Goal: Task Accomplishment & Management: Manage account settings

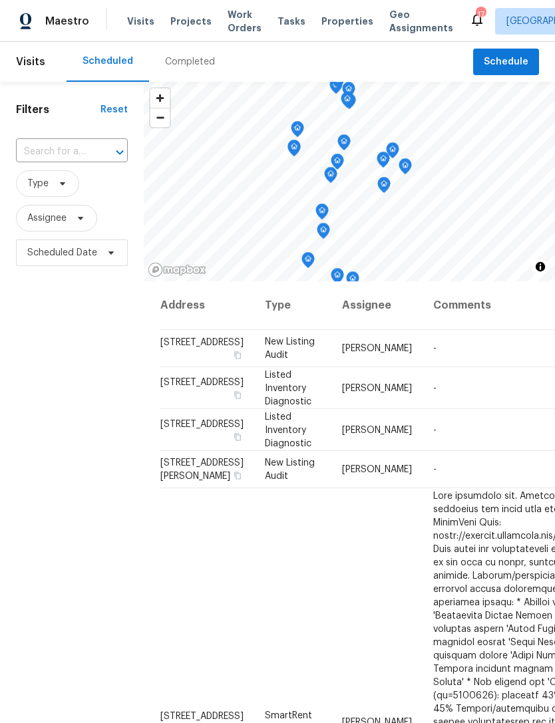
scroll to position [1121, 0]
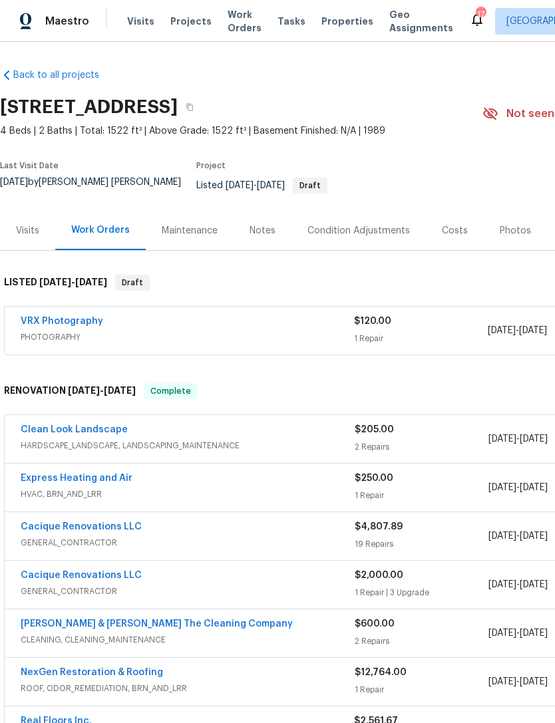
scroll to position [132, 0]
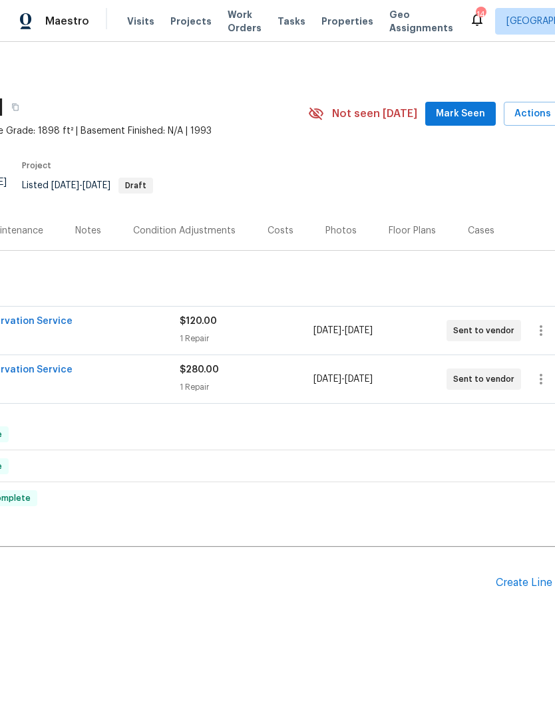
click at [271, 483] on div "Back to all projects 3055 Nautilus Rd, Middleburg, FL 32068 4 Beds | 2 Baths | …" at bounding box center [202, 348] width 752 height 580
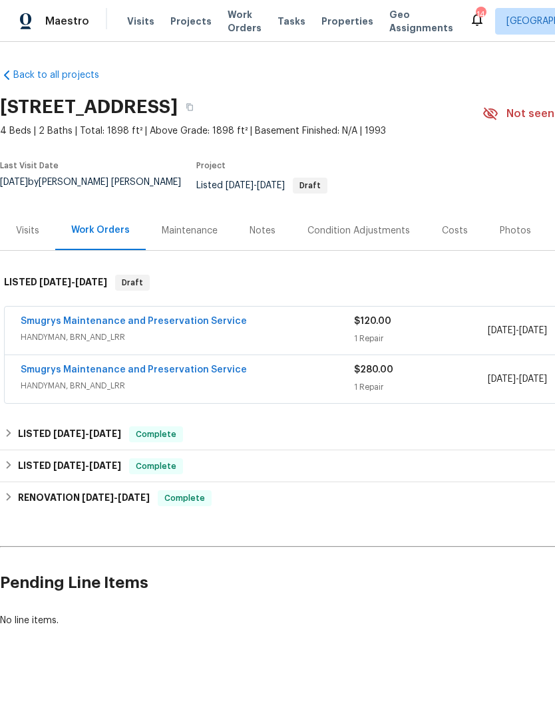
click at [60, 372] on link "Smugrys Maintenance and Preservation Service" at bounding box center [134, 369] width 226 height 9
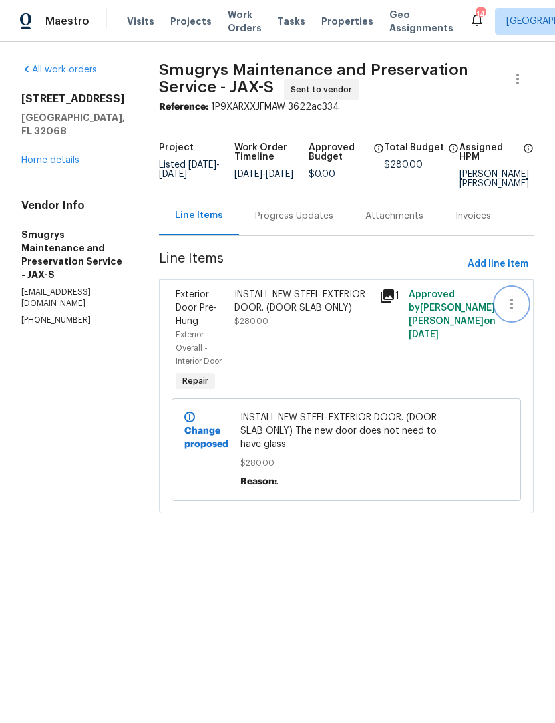
click at [508, 302] on button "button" at bounding box center [512, 304] width 32 height 32
click at [525, 363] on div at bounding box center [277, 361] width 555 height 723
click at [513, 312] on icon "button" at bounding box center [511, 304] width 16 height 16
click at [545, 370] on div at bounding box center [277, 361] width 555 height 723
click at [63, 151] on div "3055 Nautilus Rd Middleburg, FL 32068 Home details" at bounding box center [74, 129] width 106 height 74
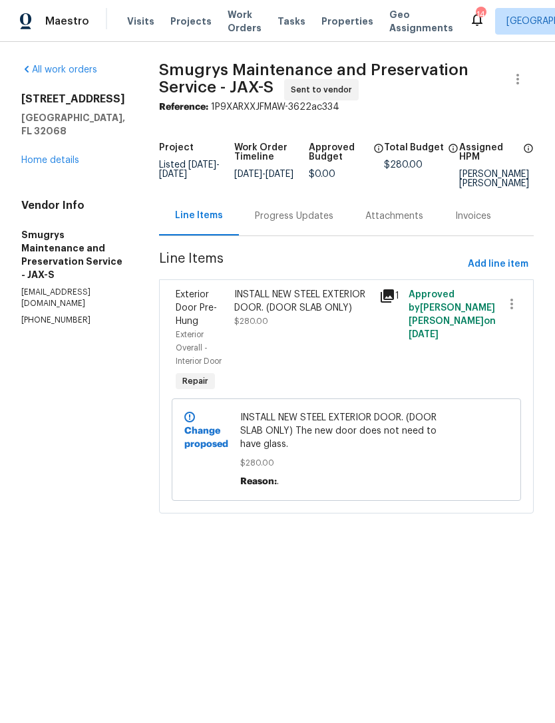
click at [61, 159] on link "Home details" at bounding box center [50, 160] width 58 height 9
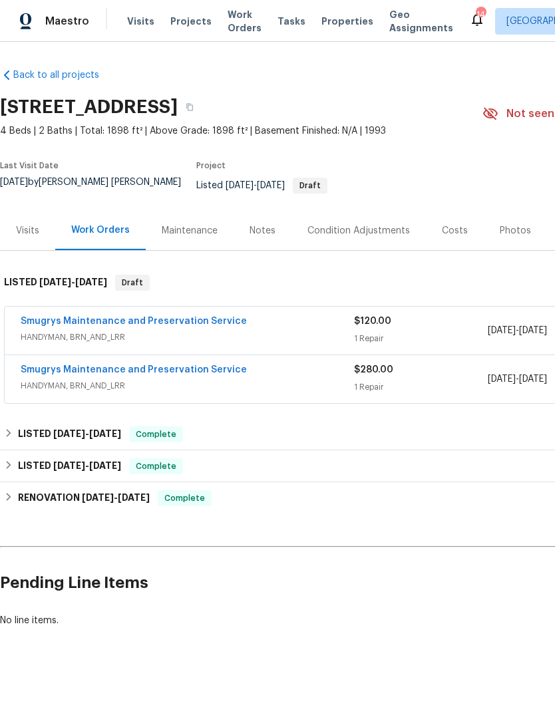
click at [273, 331] on div "Smugrys Maintenance and Preservation Service" at bounding box center [187, 323] width 333 height 16
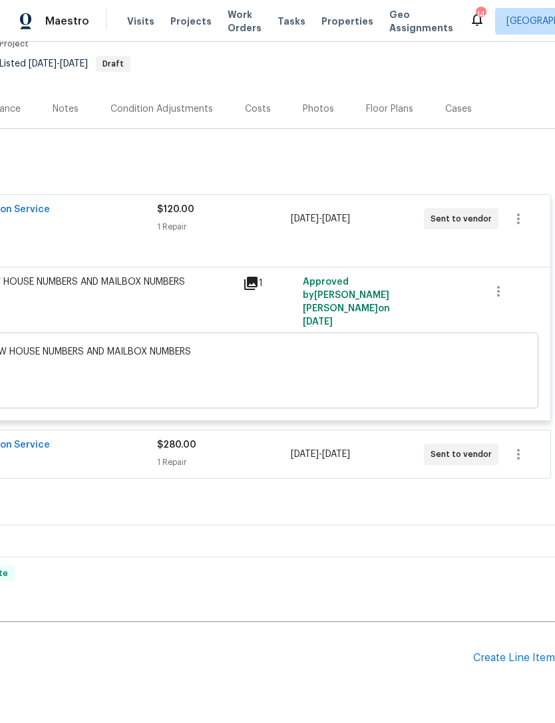
scroll to position [122, 197]
click at [520, 221] on icon "button" at bounding box center [518, 219] width 16 height 16
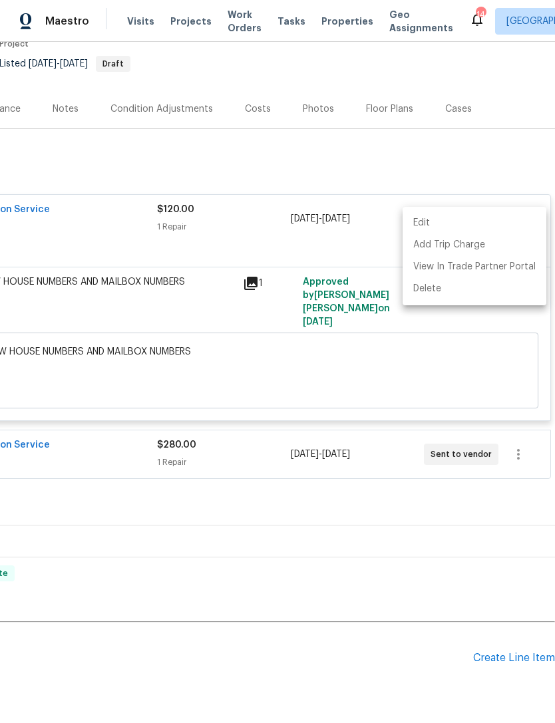
click at [436, 223] on li "Edit" at bounding box center [474, 223] width 144 height 22
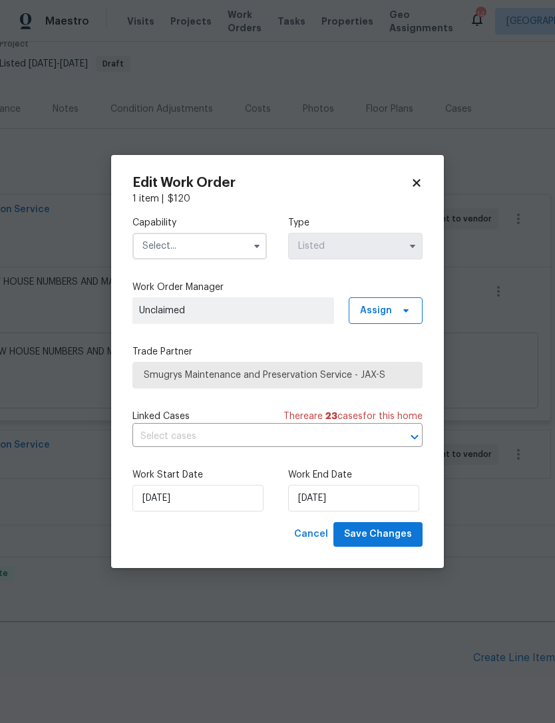
click at [214, 248] on input "text" at bounding box center [199, 246] width 134 height 27
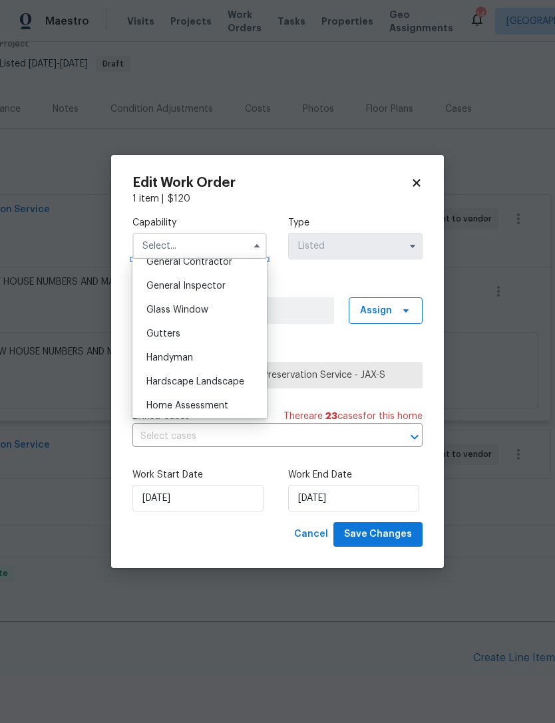
scroll to position [651, 0]
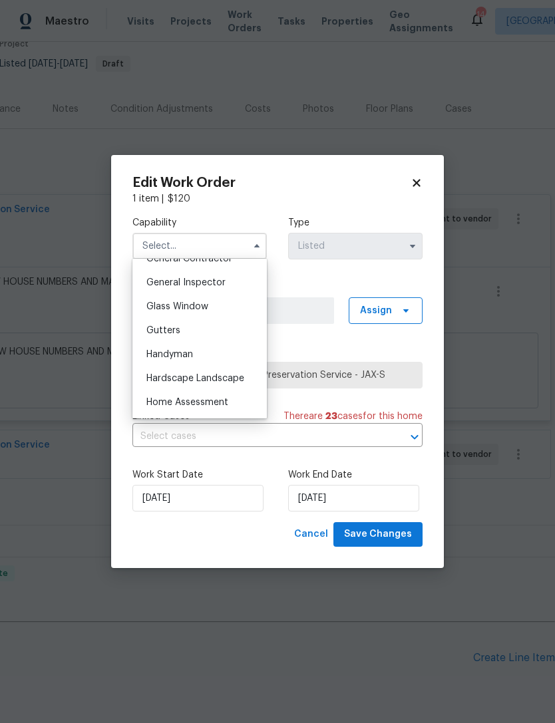
click at [202, 356] on div "Handyman" at bounding box center [200, 355] width 128 height 24
type input "Handyman"
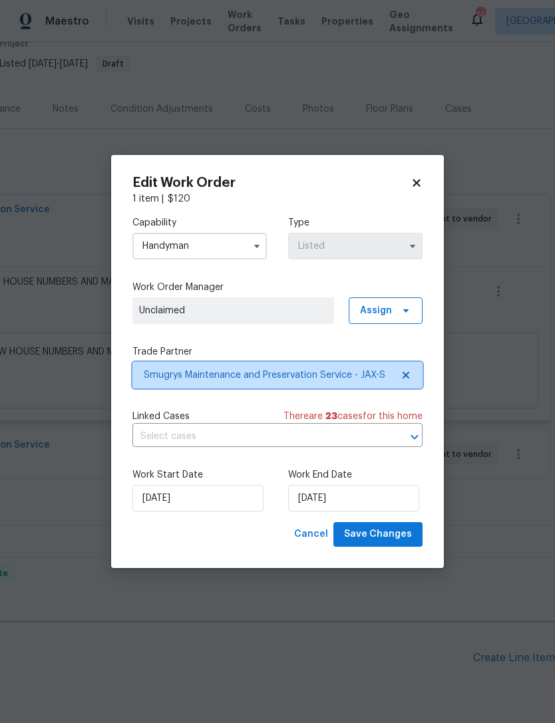
click at [257, 372] on span "Smugrys Maintenance and Preservation Service - JAX-S" at bounding box center [268, 374] width 248 height 13
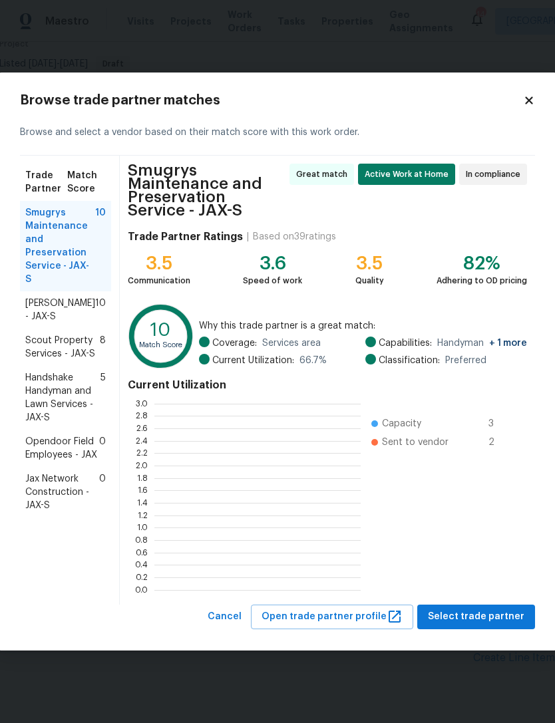
scroll to position [186, 206]
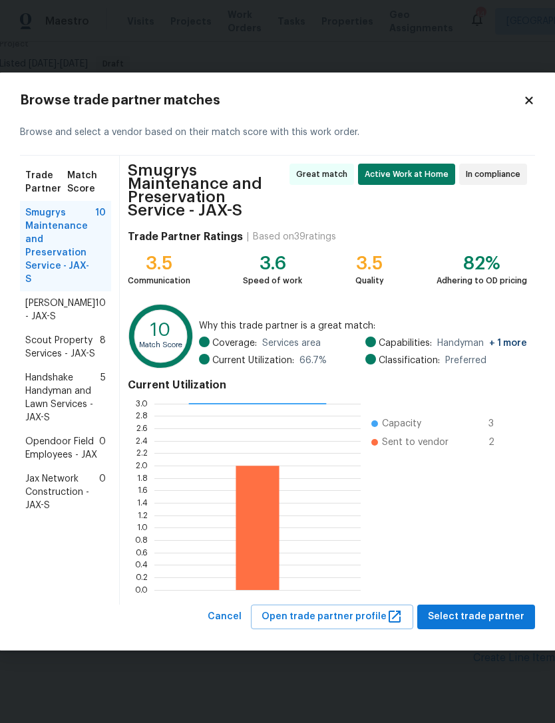
click at [60, 472] on span "Jax Network Construction - JAX-S" at bounding box center [62, 492] width 74 height 40
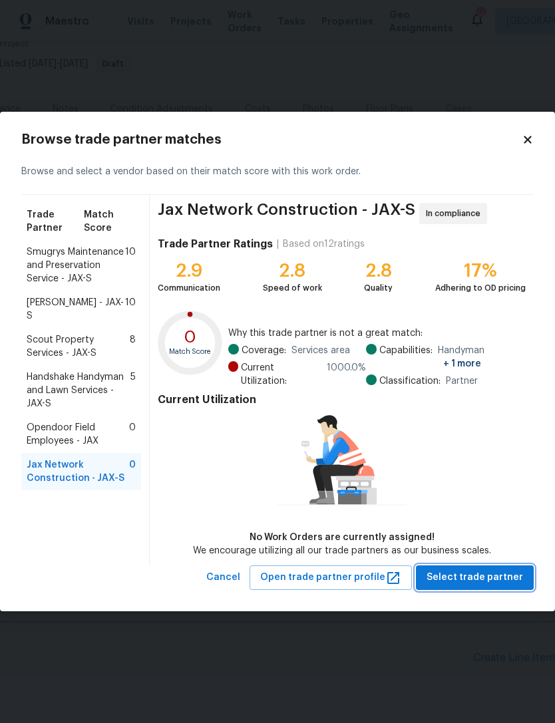
click at [495, 483] on span "Select trade partner" at bounding box center [474, 577] width 96 height 17
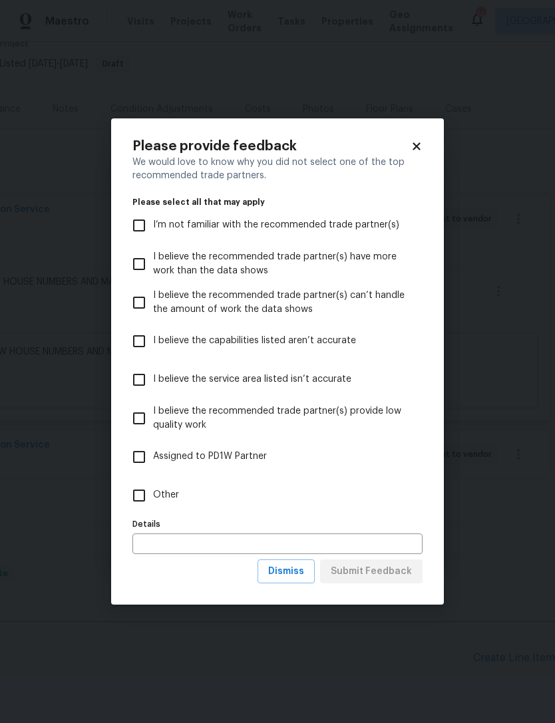
click at [161, 483] on span "Other" at bounding box center [166, 495] width 26 height 14
click at [153, 483] on input "Other" at bounding box center [139, 496] width 28 height 28
checkbox input "true"
click at [387, 483] on span "Submit Feedback" at bounding box center [371, 571] width 81 height 17
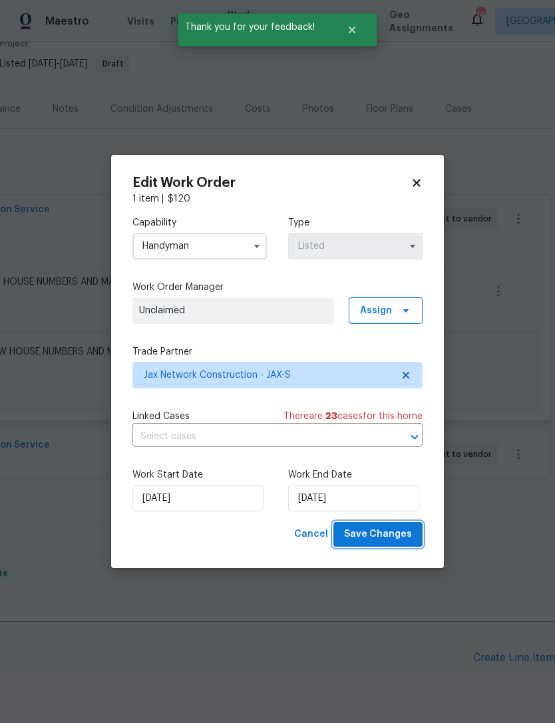
click at [395, 483] on span "Save Changes" at bounding box center [378, 534] width 68 height 17
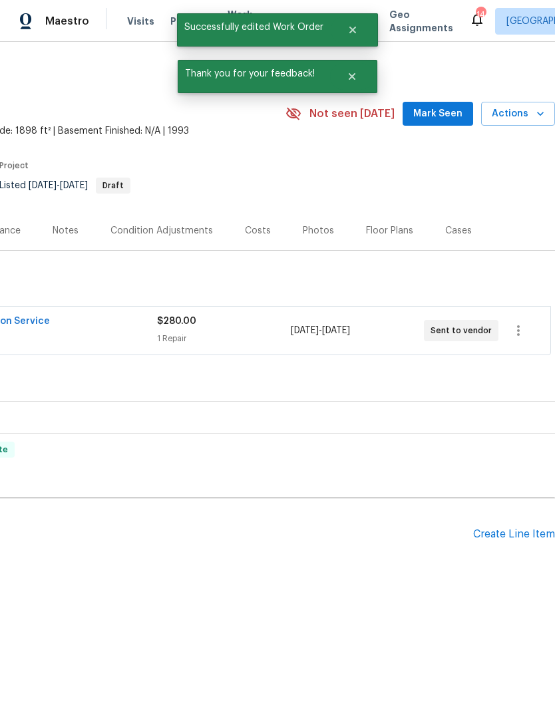
scroll to position [0, 197]
click at [524, 333] on icon "button" at bounding box center [518, 331] width 16 height 16
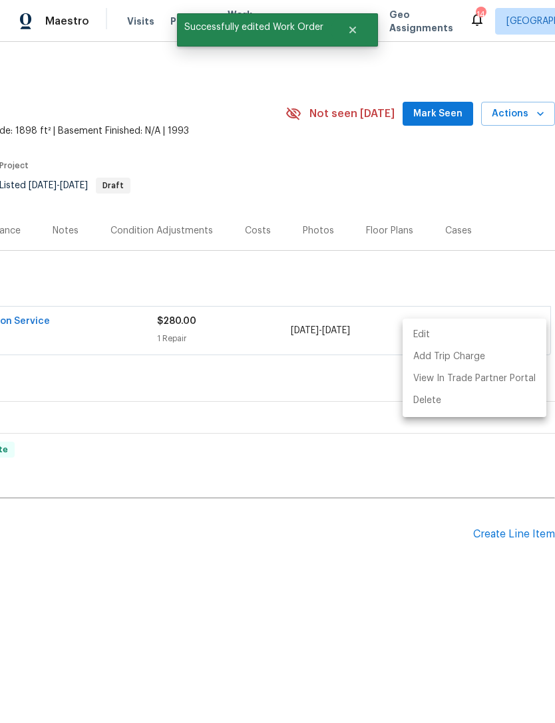
click at [432, 329] on li "Edit" at bounding box center [474, 335] width 144 height 22
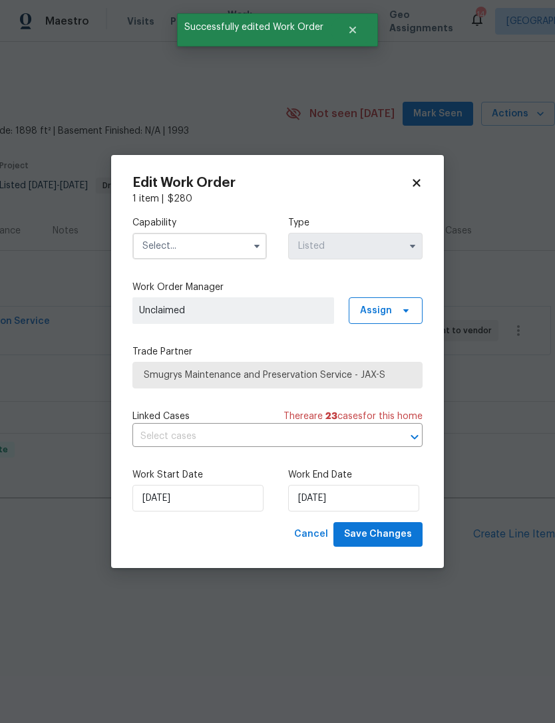
click at [203, 239] on input "text" at bounding box center [199, 246] width 134 height 27
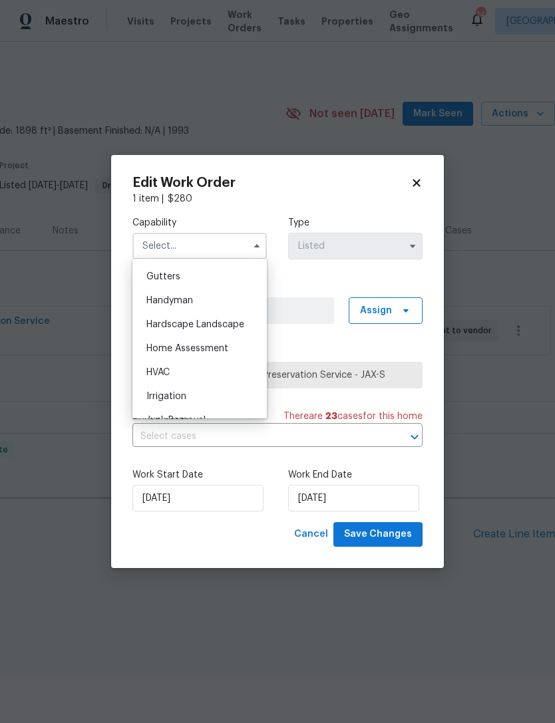
scroll to position [704, 0]
click at [191, 305] on span "Handyman" at bounding box center [169, 301] width 47 height 9
type input "Handyman"
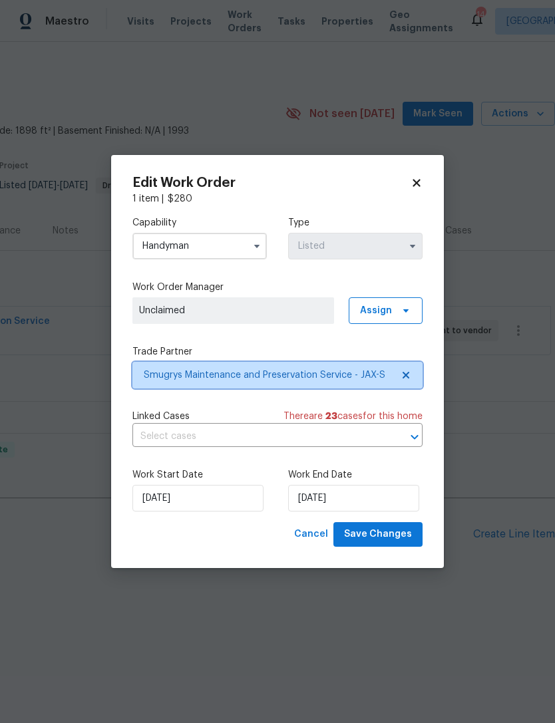
click at [235, 368] on span "Smugrys Maintenance and Preservation Service - JAX-S" at bounding box center [268, 374] width 248 height 13
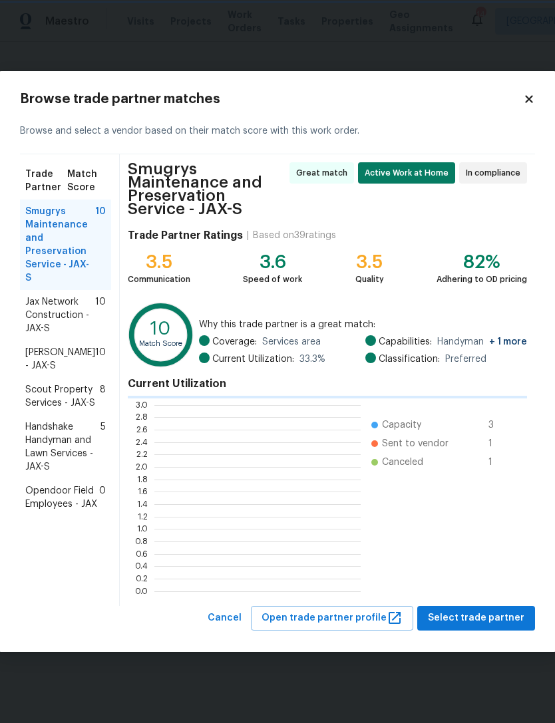
scroll to position [1, 1]
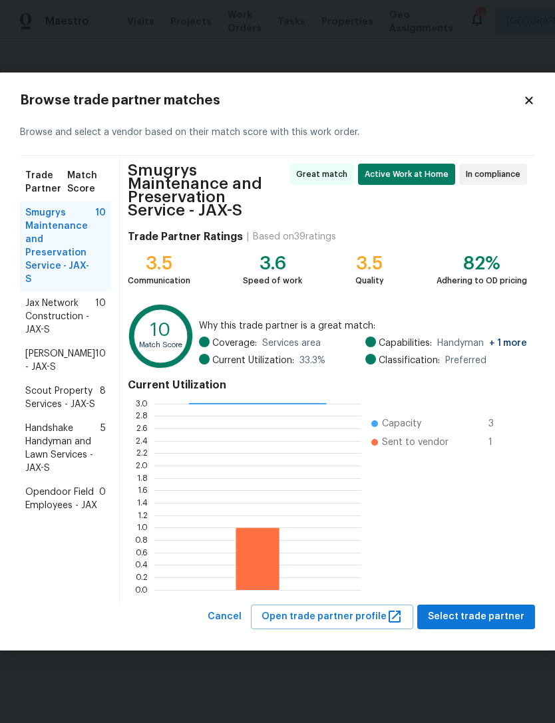
click at [69, 308] on span "Jax Network Construction - JAX-S" at bounding box center [60, 317] width 70 height 40
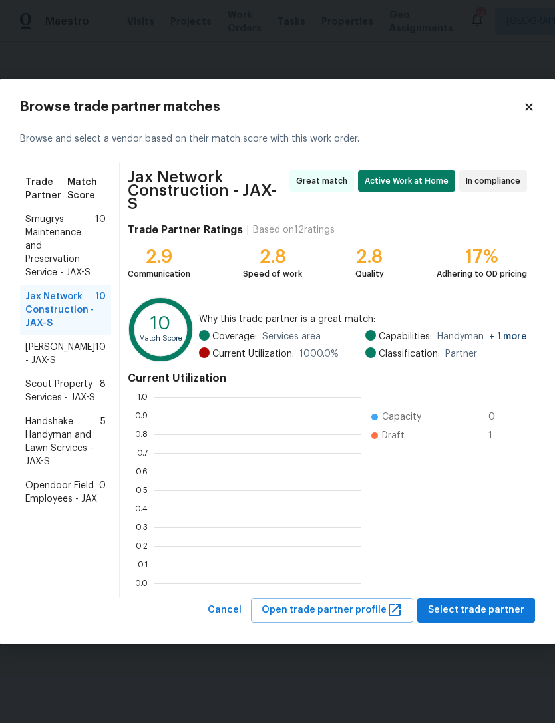
scroll to position [186, 206]
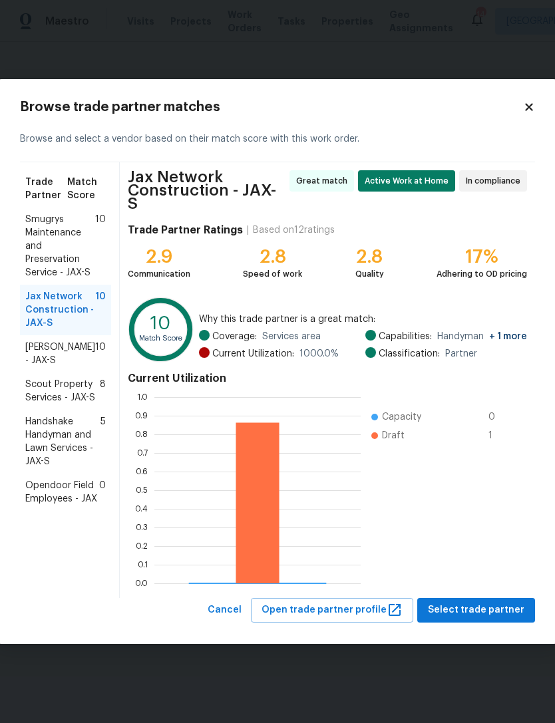
click at [491, 483] on span "Select trade partner" at bounding box center [476, 610] width 96 height 17
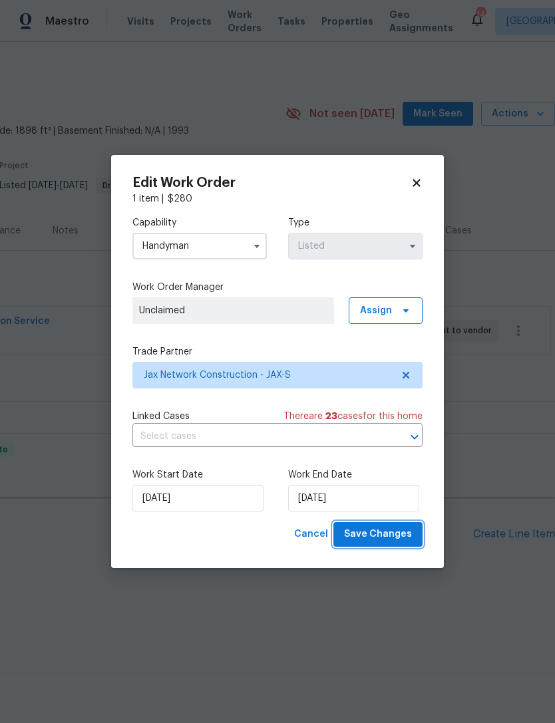
click at [404, 483] on span "Save Changes" at bounding box center [378, 534] width 68 height 17
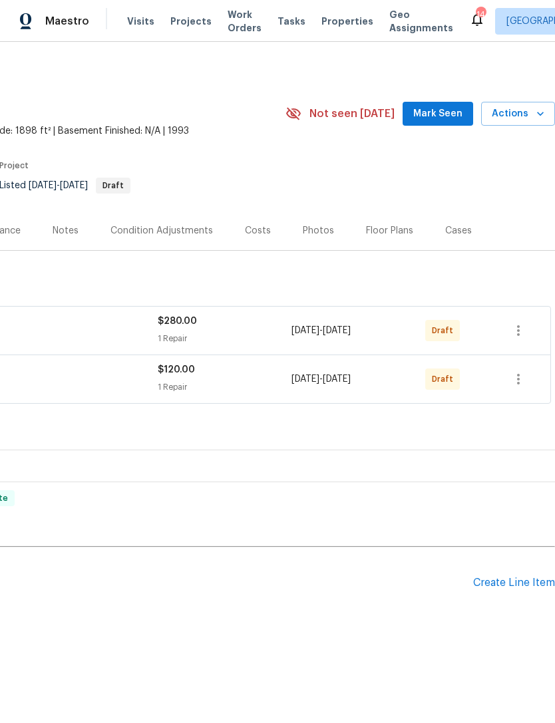
scroll to position [0, 197]
click at [513, 334] on icon "button" at bounding box center [518, 331] width 16 height 16
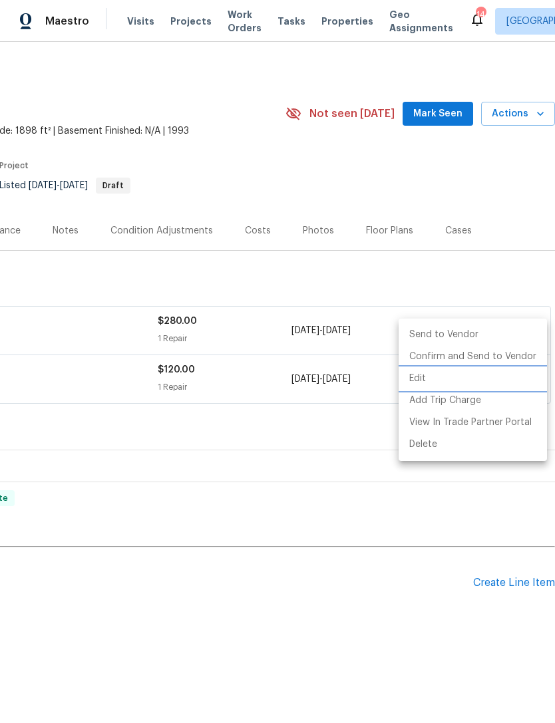
click at [437, 379] on li "Edit" at bounding box center [472, 379] width 148 height 22
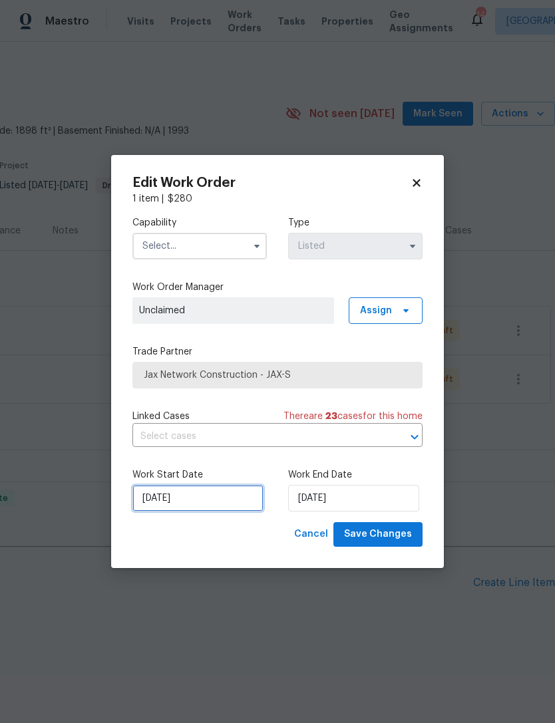
click at [193, 503] on input "8/15/2025" at bounding box center [197, 498] width 131 height 27
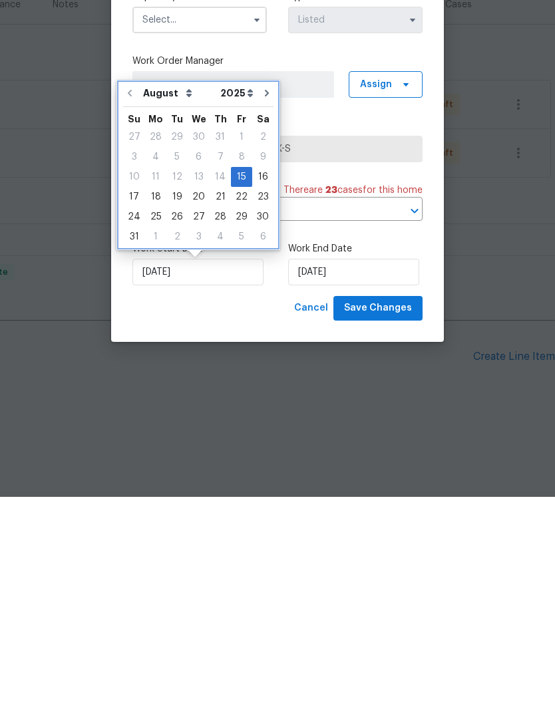
click at [261, 314] on icon "Go to next month" at bounding box center [266, 319] width 11 height 11
type input "9/15/2025"
select select "8"
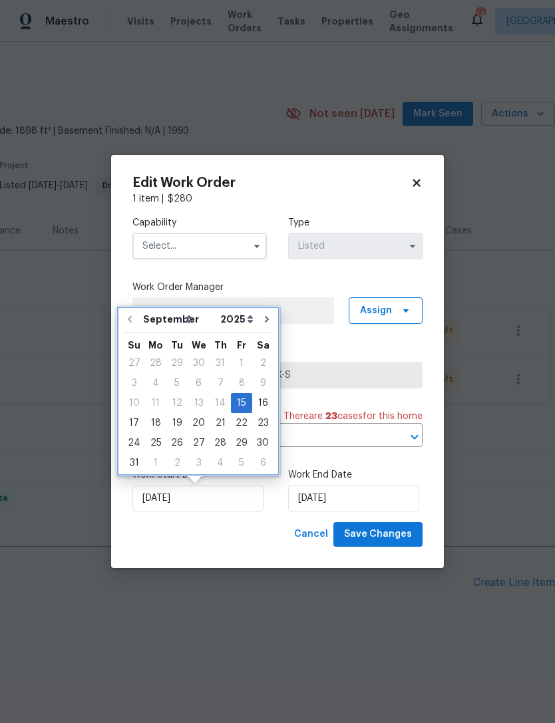
type input "9/15/2025"
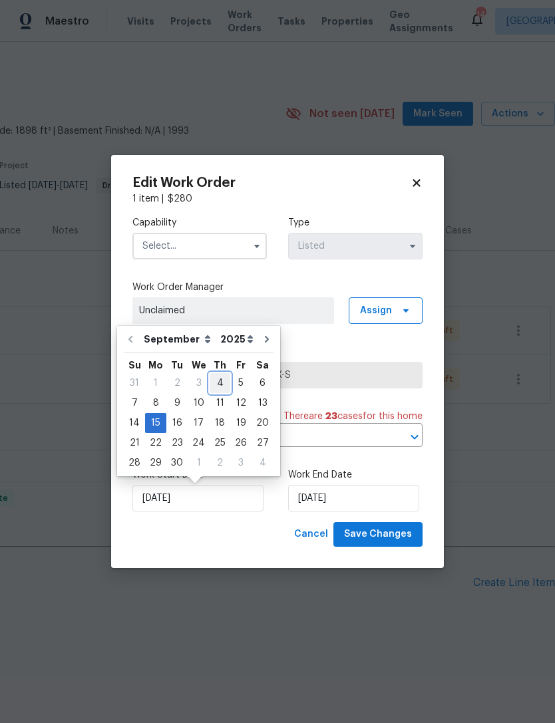
click at [216, 384] on div "4" at bounding box center [220, 383] width 21 height 19
type input "9/4/2025"
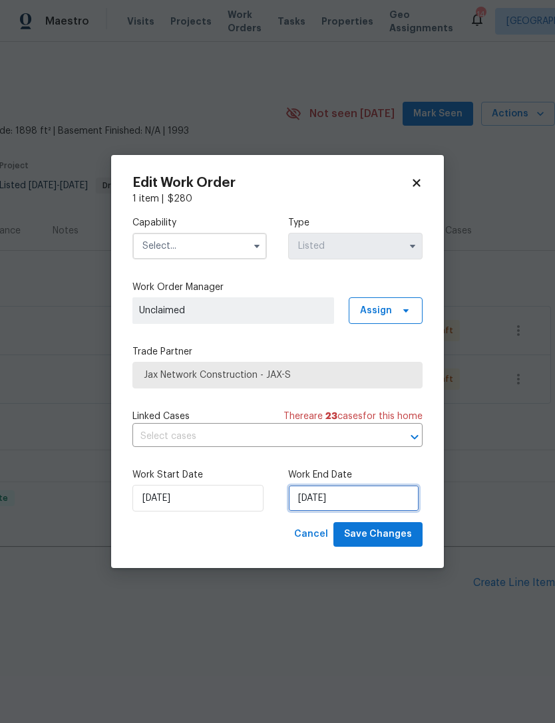
click at [328, 499] on input "9/15/2025" at bounding box center [353, 498] width 131 height 27
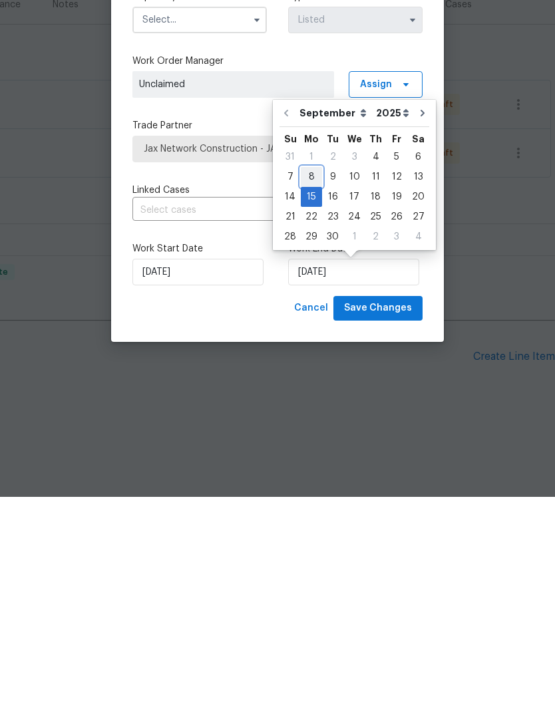
click at [311, 394] on div "8" at bounding box center [311, 403] width 21 height 19
type input "9/8/2025"
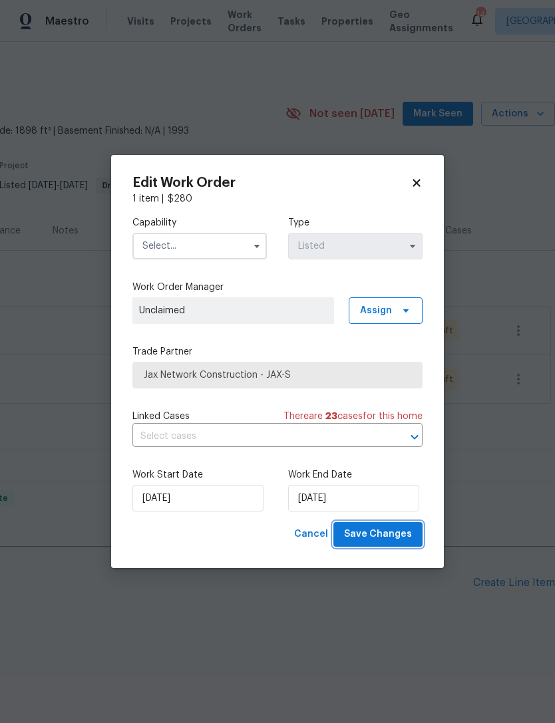
click at [374, 537] on span "Save Changes" at bounding box center [378, 534] width 68 height 17
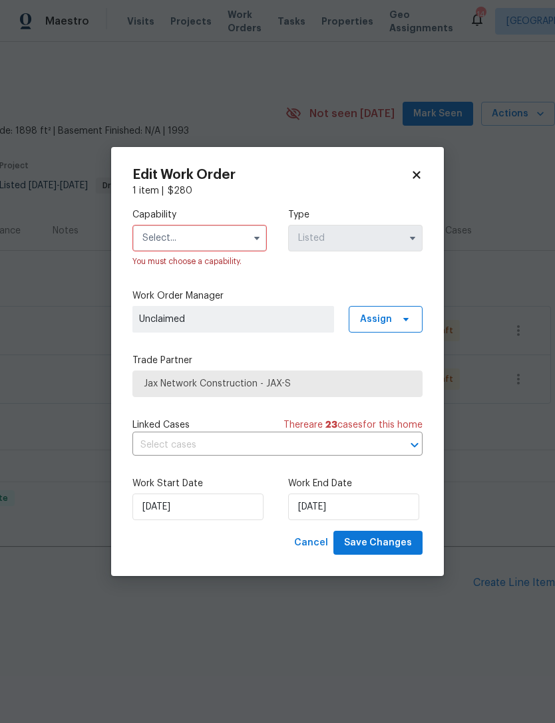
click at [232, 231] on input "text" at bounding box center [199, 238] width 134 height 27
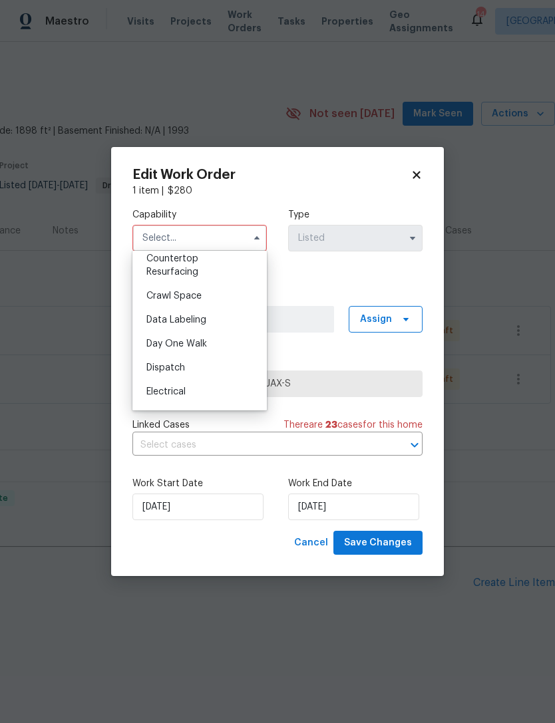
scroll to position [388, 0]
click at [247, 287] on div "Electrical" at bounding box center [200, 298] width 128 height 24
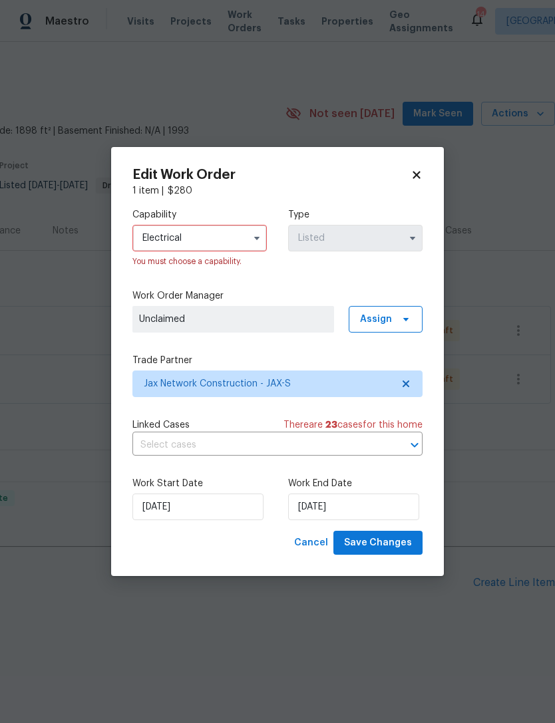
click at [233, 229] on input "Electrical" at bounding box center [199, 238] width 134 height 27
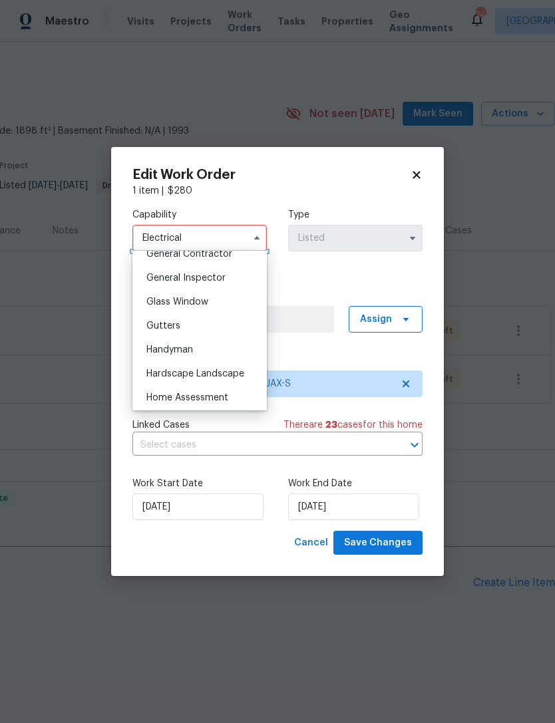
scroll to position [648, 0]
click at [203, 341] on div "Handyman" at bounding box center [200, 349] width 128 height 24
type input "Handyman"
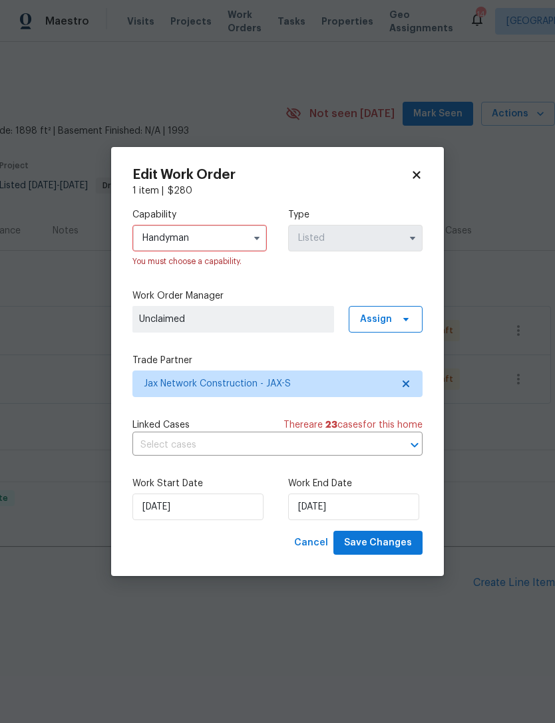
click at [406, 468] on div "Work Start Date 9/4/2025 Work End Date 9/8/2025" at bounding box center [277, 498] width 290 height 65
click at [386, 539] on span "Save Changes" at bounding box center [378, 543] width 68 height 17
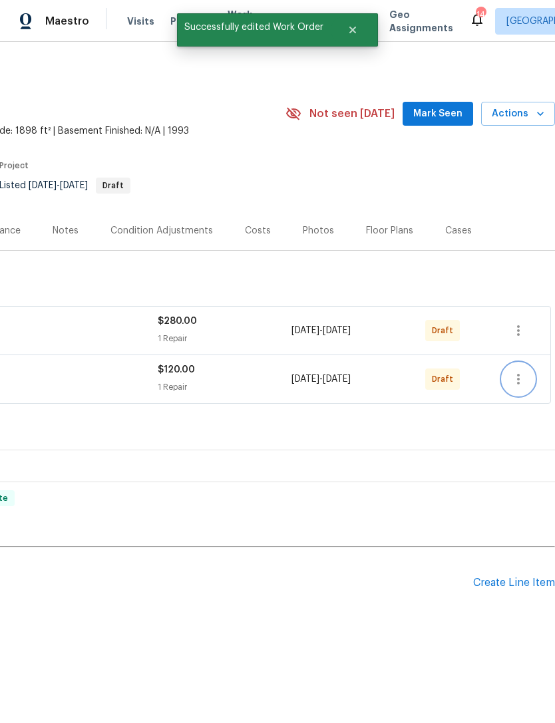
click at [515, 383] on icon "button" at bounding box center [518, 379] width 16 height 16
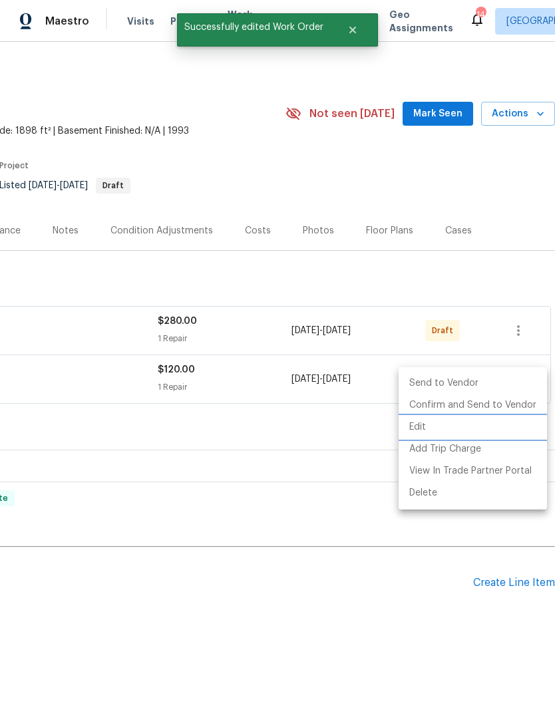
click at [437, 420] on li "Edit" at bounding box center [472, 427] width 148 height 22
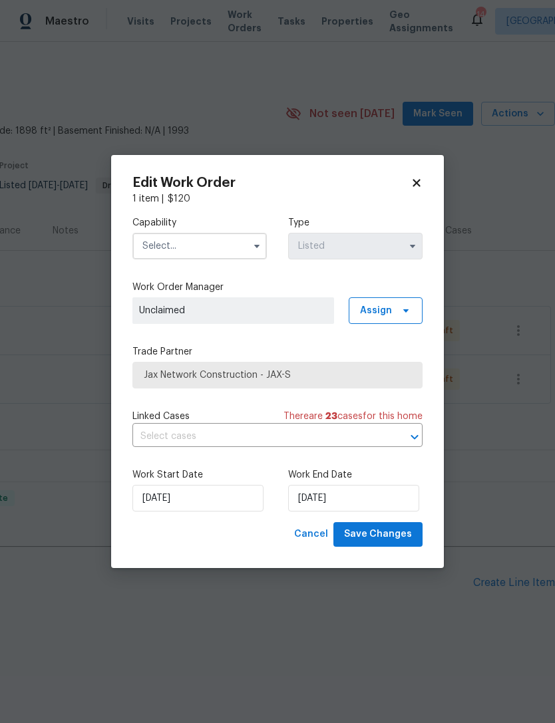
click at [223, 240] on input "text" at bounding box center [199, 246] width 134 height 27
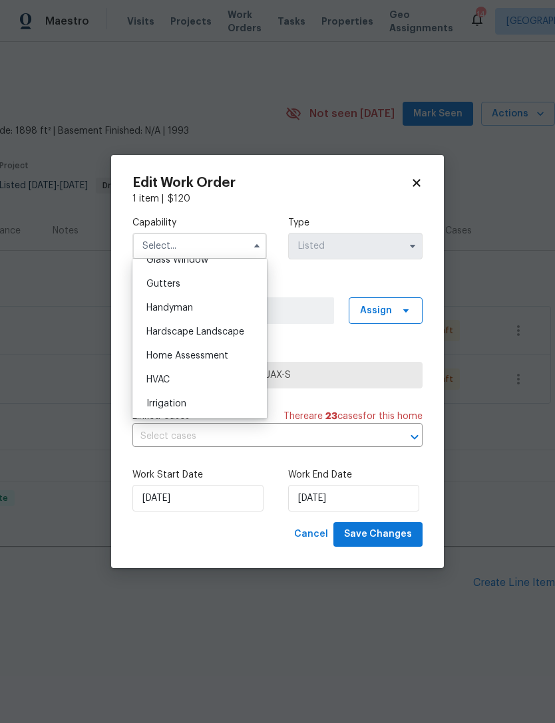
scroll to position [694, 0]
click at [192, 301] on div "Handyman" at bounding box center [200, 311] width 128 height 24
type input "Handyman"
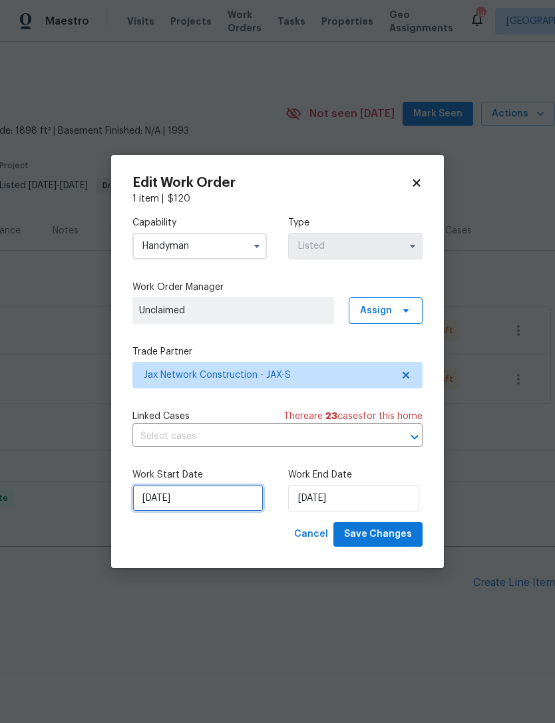
click at [221, 502] on input "8/15/2025" at bounding box center [197, 498] width 131 height 27
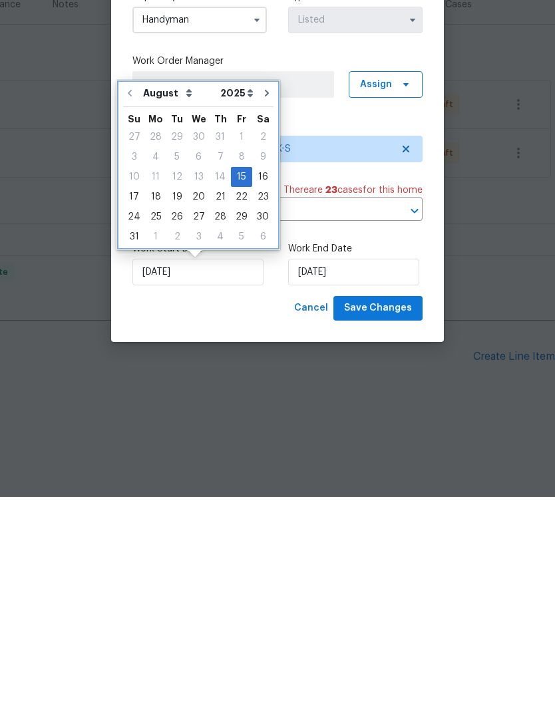
click at [261, 314] on icon "Go to next month" at bounding box center [266, 319] width 11 height 11
type input "9/15/2025"
select select "8"
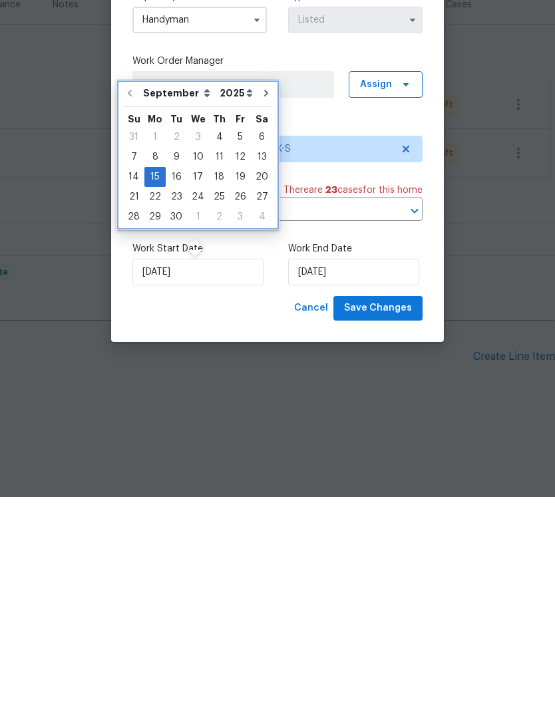
type input "9/15/2025"
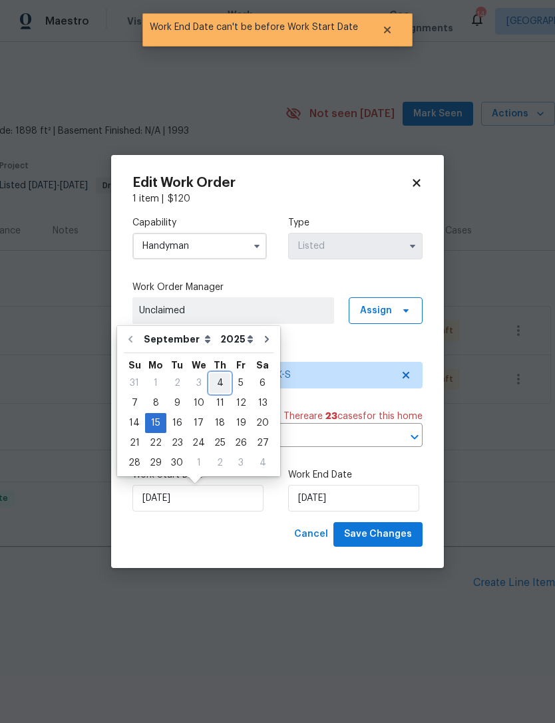
click at [219, 384] on div "4" at bounding box center [220, 383] width 21 height 19
type input "9/4/2025"
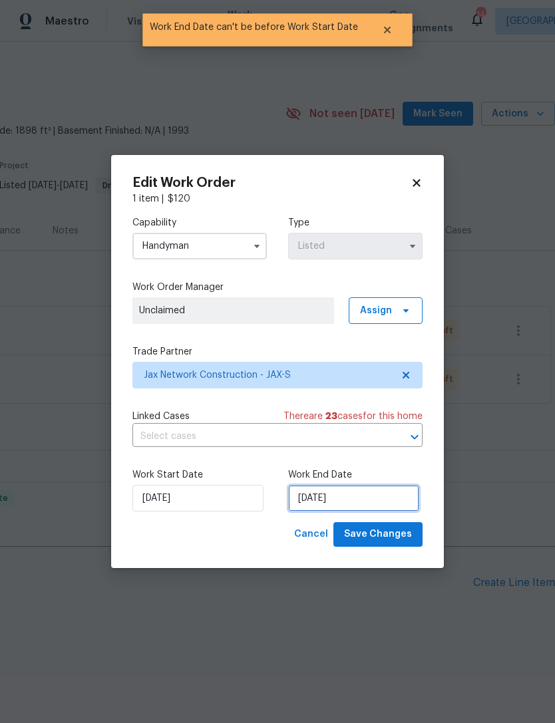
click at [318, 497] on input "9/15/2025" at bounding box center [353, 498] width 131 height 27
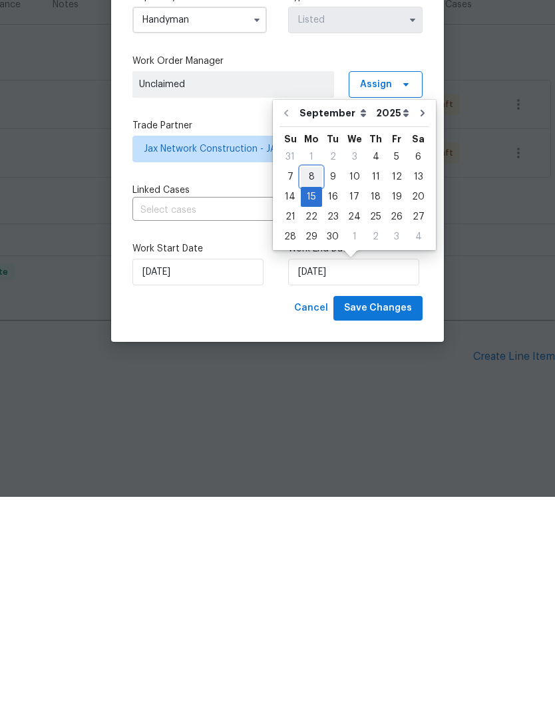
click at [312, 394] on div "8" at bounding box center [311, 403] width 21 height 19
type input "9/8/2025"
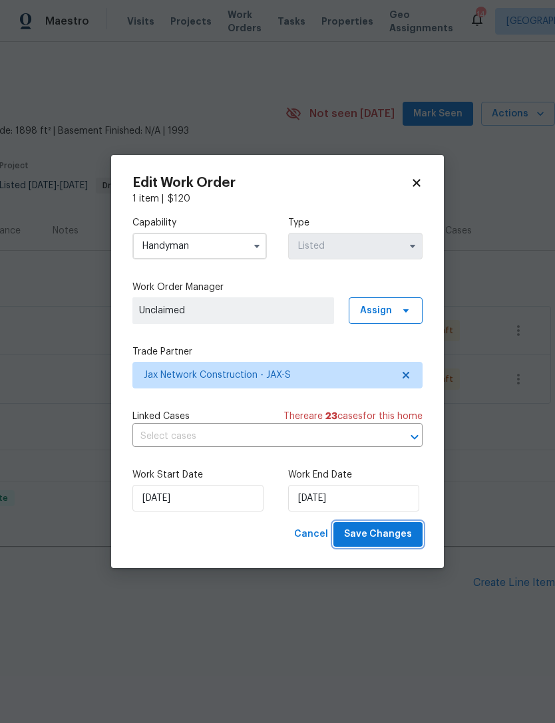
click at [392, 533] on span "Save Changes" at bounding box center [378, 534] width 68 height 17
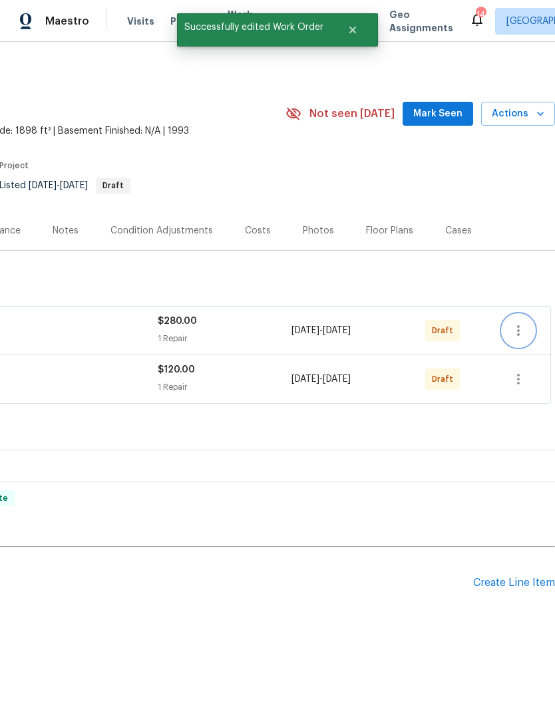
click at [521, 331] on icon "button" at bounding box center [518, 331] width 16 height 16
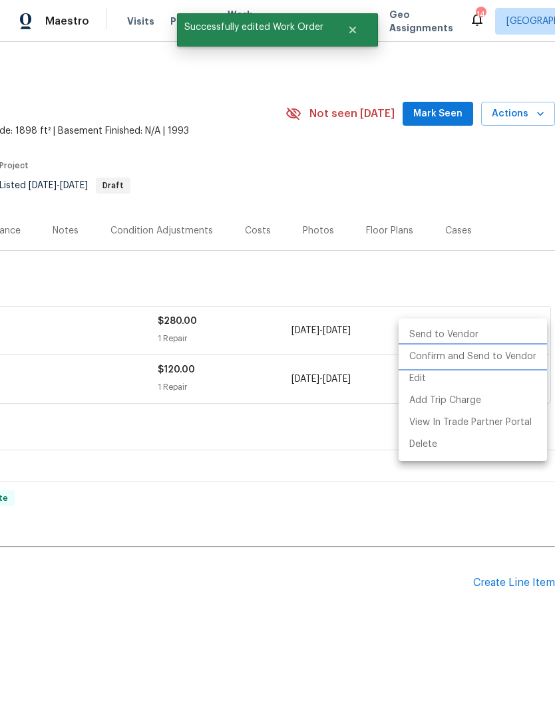
click at [501, 358] on li "Confirm and Send to Vendor" at bounding box center [472, 357] width 148 height 22
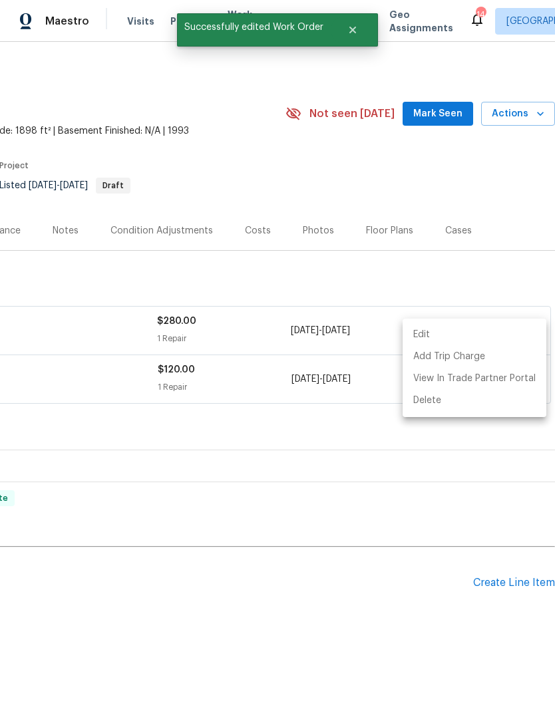
click at [508, 275] on div at bounding box center [277, 361] width 555 height 723
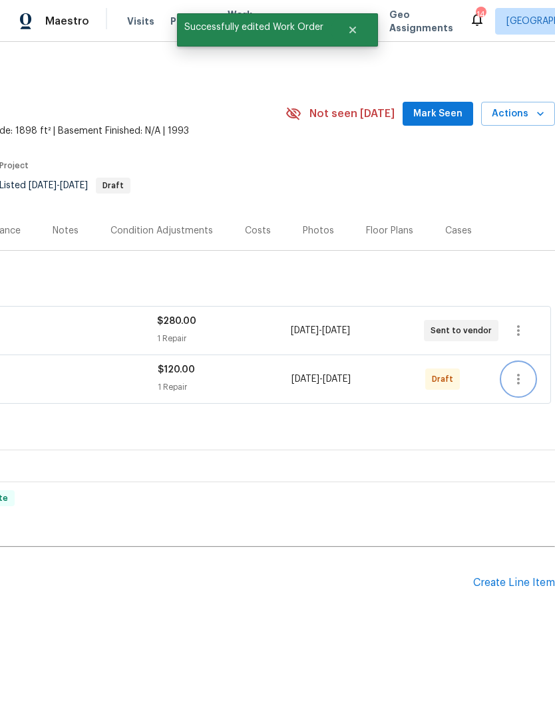
click at [523, 387] on icon "button" at bounding box center [518, 379] width 16 height 16
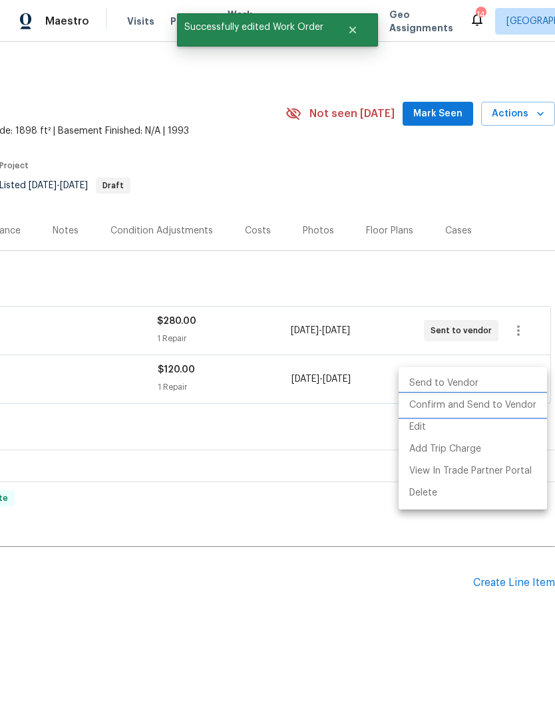
click at [481, 410] on li "Confirm and Send to Vendor" at bounding box center [472, 405] width 148 height 22
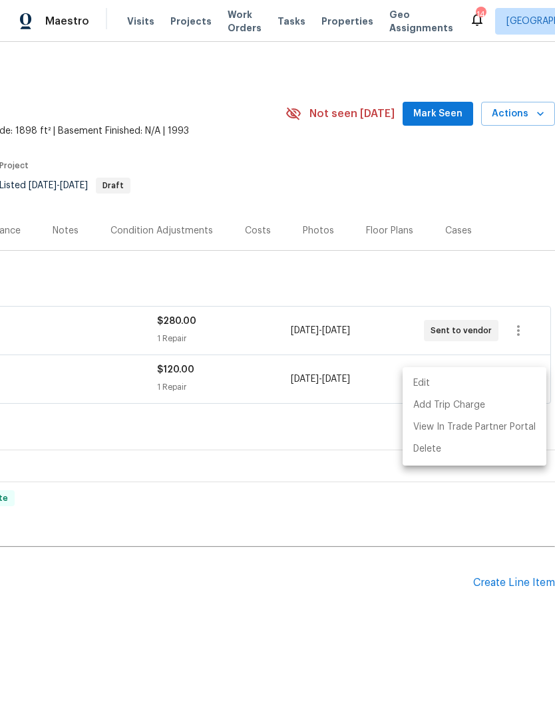
click at [501, 279] on div at bounding box center [277, 361] width 555 height 723
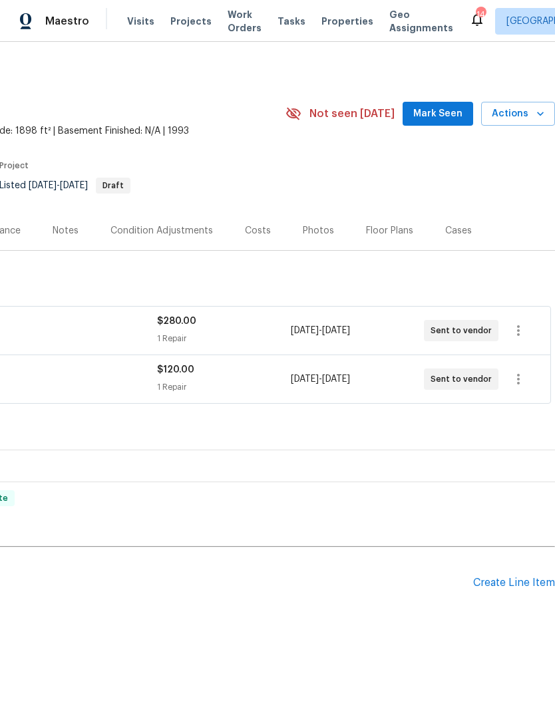
click at [315, 627] on div "No line items." at bounding box center [179, 620] width 752 height 13
click at [527, 589] on div "Create Line Item" at bounding box center [514, 583] width 82 height 13
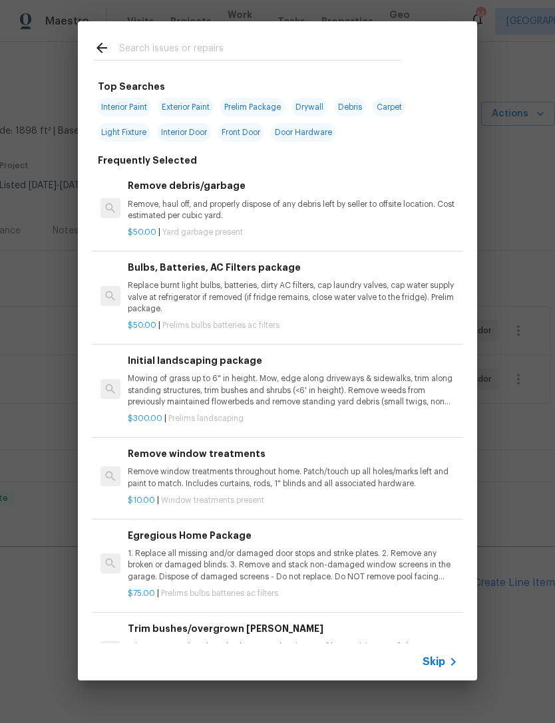
click at [222, 41] on input "text" at bounding box center [260, 50] width 282 height 20
type input "Hvac"
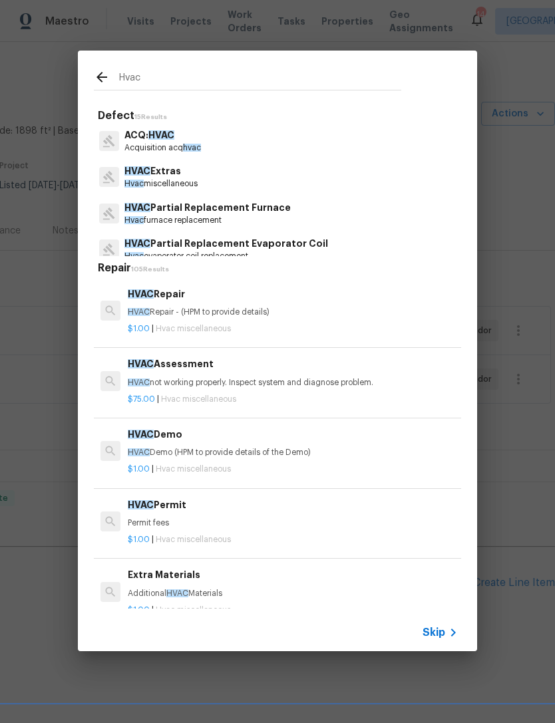
click at [182, 177] on p "HVAC Extras" at bounding box center [160, 171] width 73 height 14
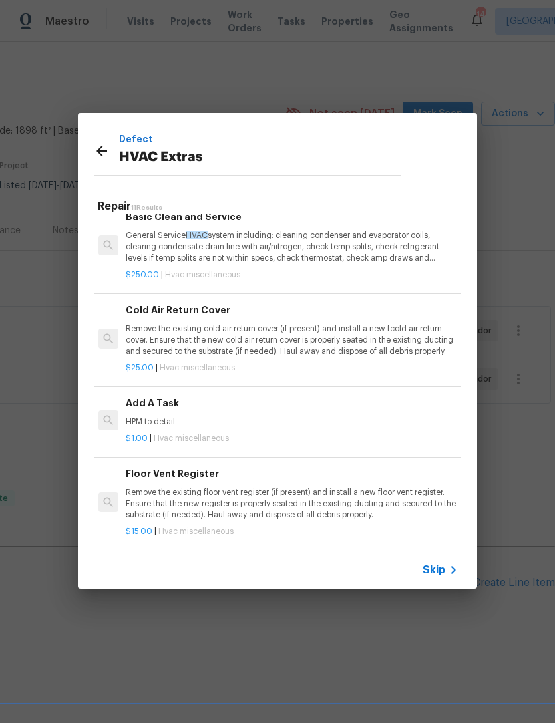
scroll to position [366, 2]
click at [180, 416] on p "HPM to detail" at bounding box center [291, 421] width 330 height 11
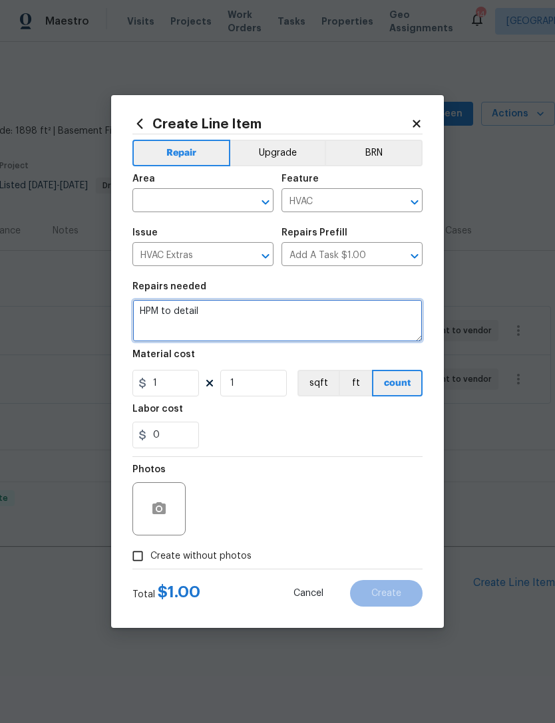
click at [223, 323] on textarea "HPM to detail" at bounding box center [277, 320] width 290 height 43
click at [222, 321] on textarea "HPM to detail" at bounding box center [277, 320] width 290 height 43
click at [222, 320] on textarea "HPM to detail" at bounding box center [277, 320] width 290 height 43
type textarea "HVAC not working properly. Please visit home and inspect the issue. Thanks"
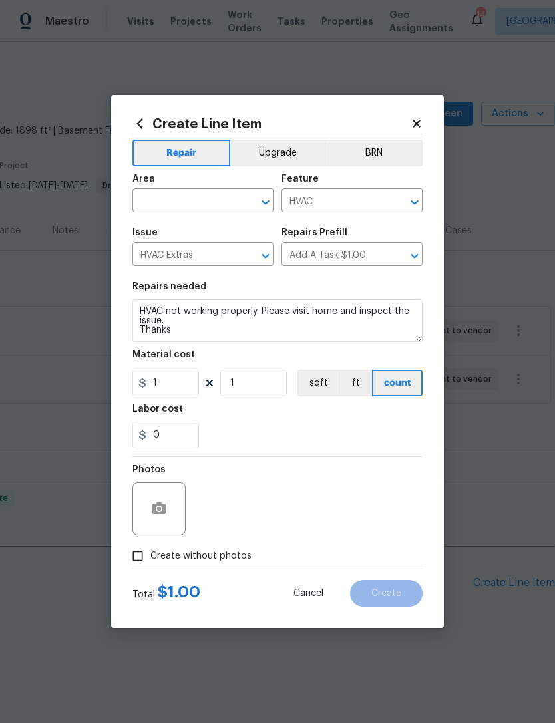
click at [196, 209] on input "text" at bounding box center [184, 202] width 104 height 21
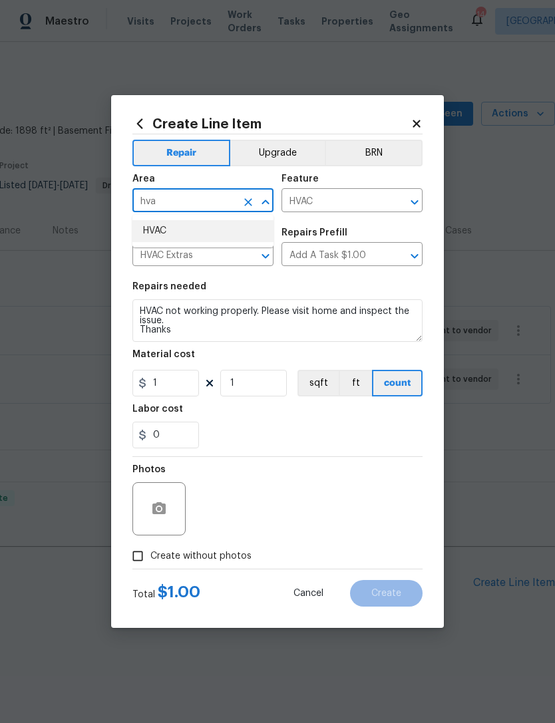
click at [171, 226] on li "HVAC" at bounding box center [202, 231] width 141 height 22
type input "HVAC"
click at [369, 440] on div "0" at bounding box center [277, 435] width 290 height 27
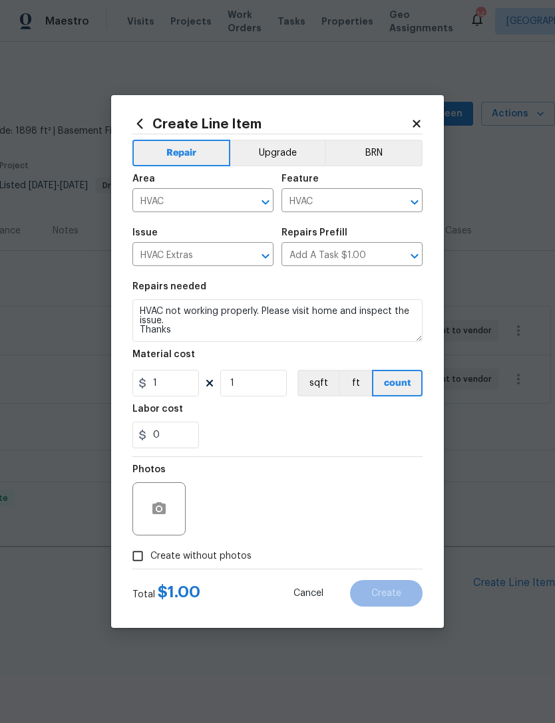
click at [219, 562] on span "Create without photos" at bounding box center [200, 556] width 101 height 14
click at [150, 562] on input "Create without photos" at bounding box center [137, 555] width 25 height 25
checkbox input "true"
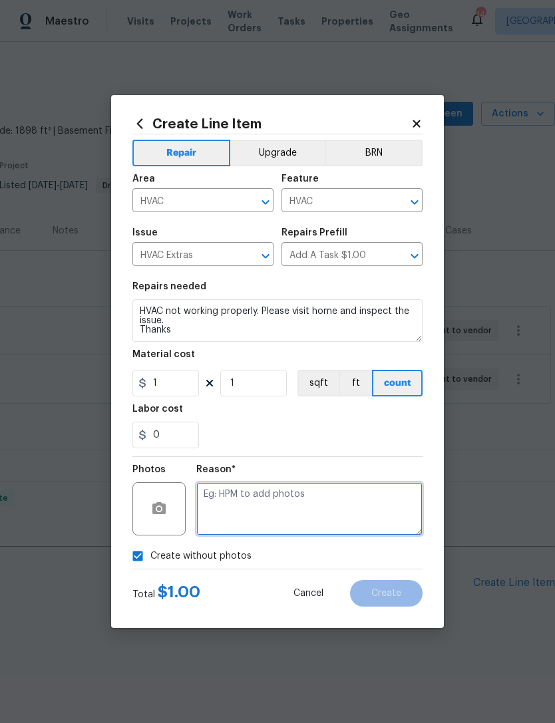
click at [308, 509] on textarea at bounding box center [309, 508] width 226 height 53
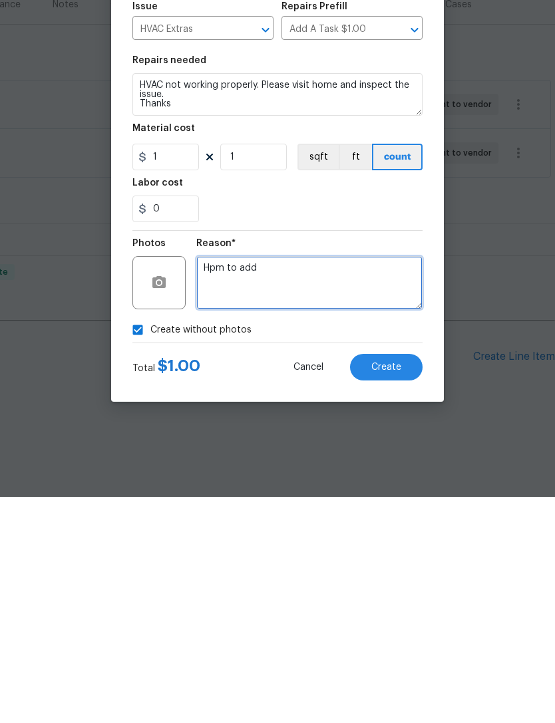
type textarea "Hpm to add"
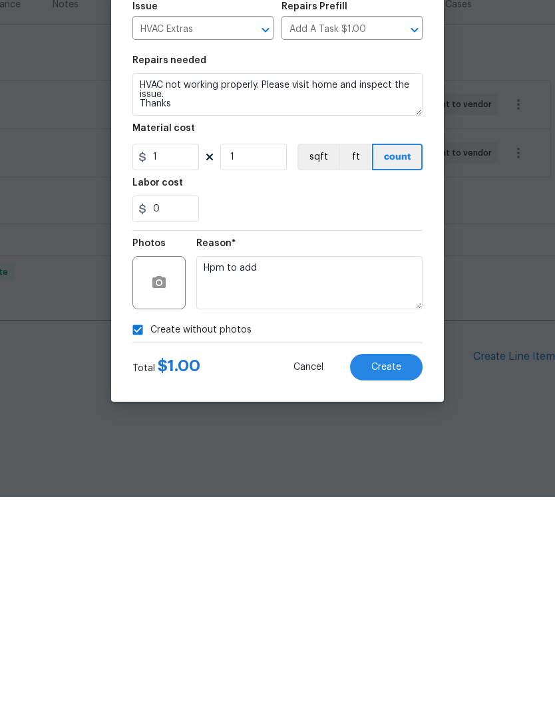
click at [402, 580] on button "Create" at bounding box center [386, 593] width 72 height 27
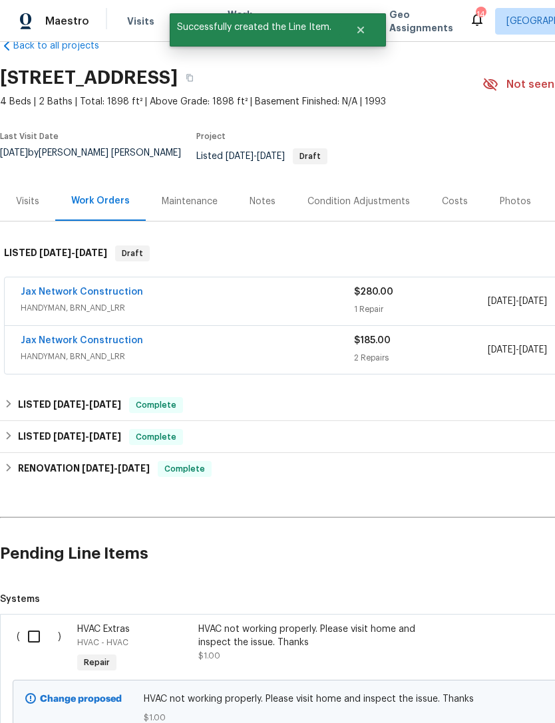
scroll to position [29, 0]
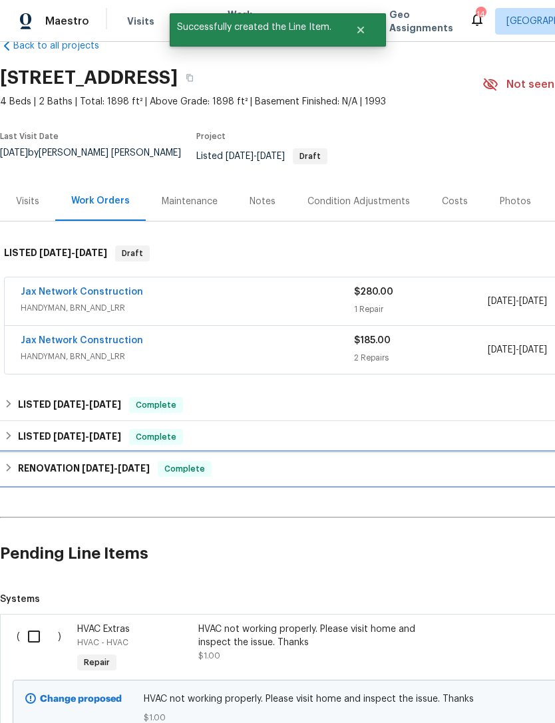
click at [112, 477] on h6 "RENOVATION 5/2/25 - 5/9/25" at bounding box center [84, 469] width 132 height 16
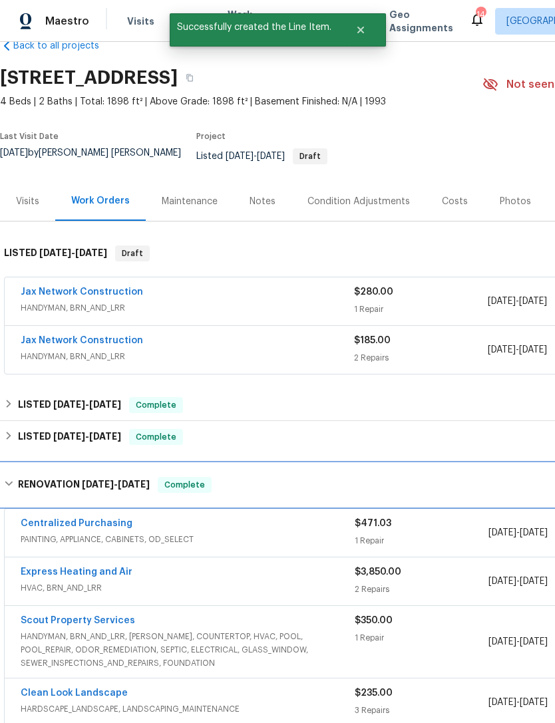
click at [128, 489] on span "5/9/25" at bounding box center [134, 484] width 32 height 9
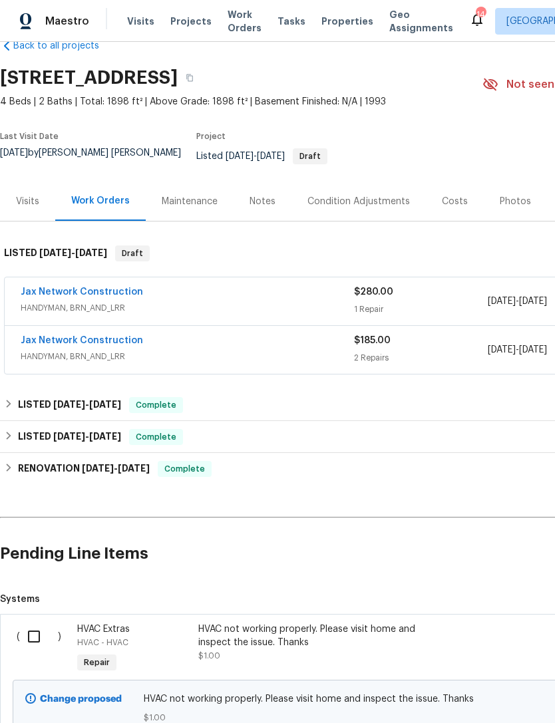
click at [48, 639] on input "checkbox" at bounding box center [39, 637] width 38 height 28
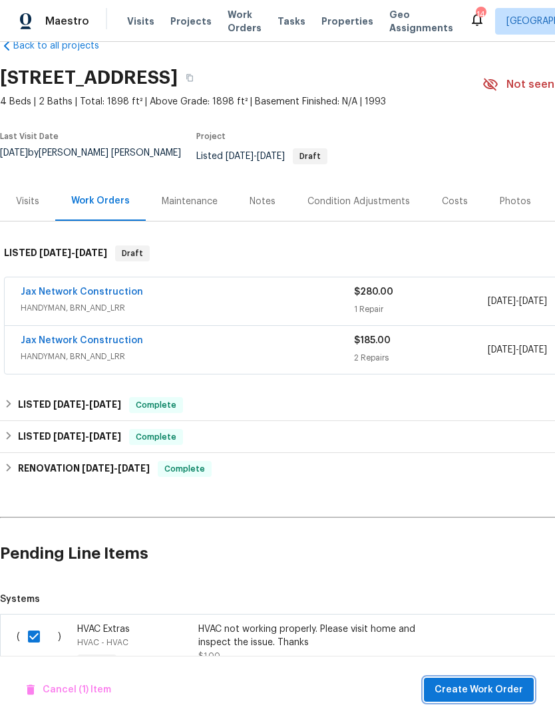
click at [497, 683] on span "Create Work Order" at bounding box center [478, 690] width 88 height 17
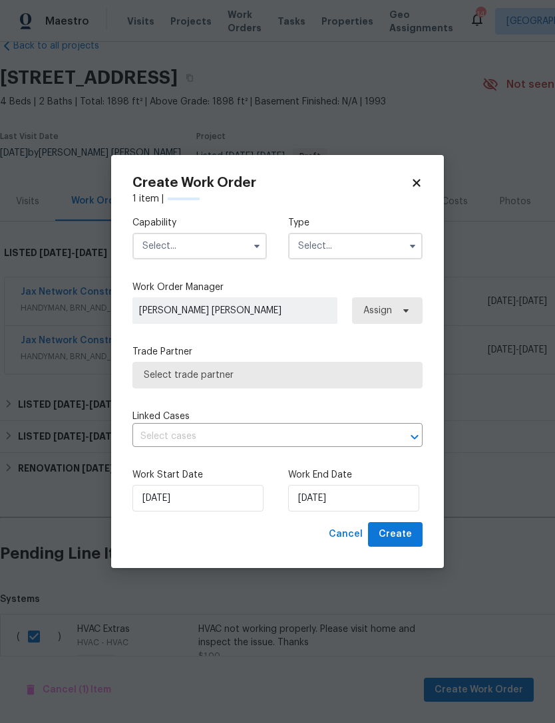
checkbox input "false"
click at [223, 240] on input "text" at bounding box center [199, 246] width 134 height 27
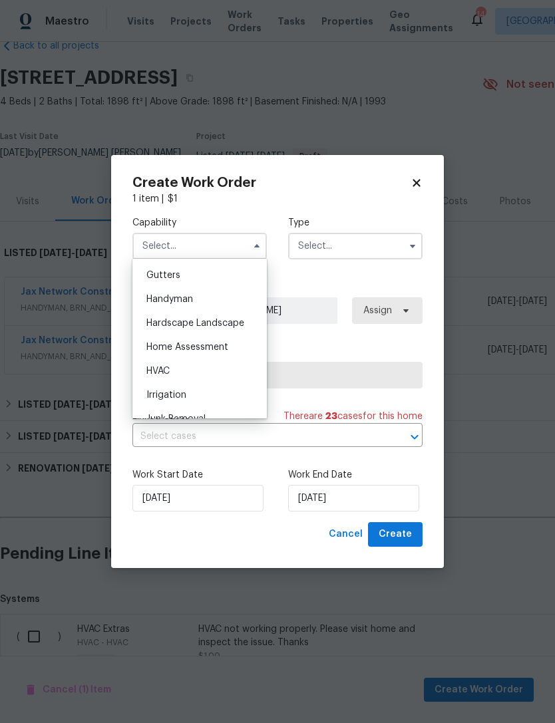
scroll to position [722, 0]
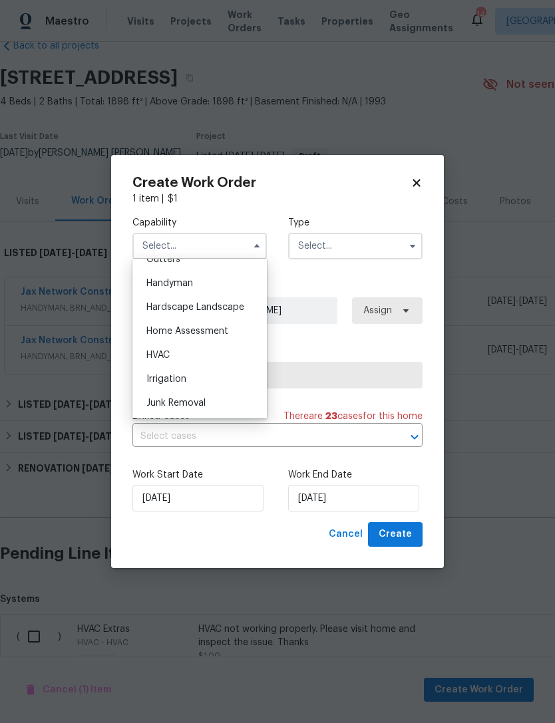
click at [192, 348] on div "HVAC" at bounding box center [200, 355] width 128 height 24
type input "HVAC"
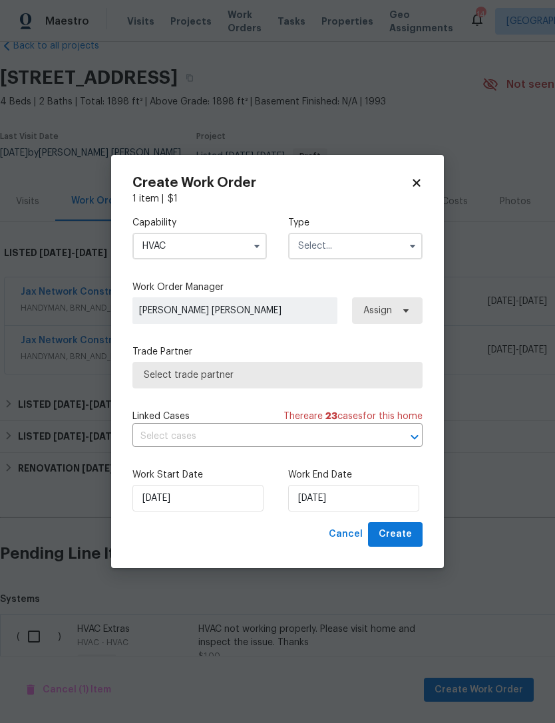
click at [352, 247] on input "text" at bounding box center [355, 246] width 134 height 27
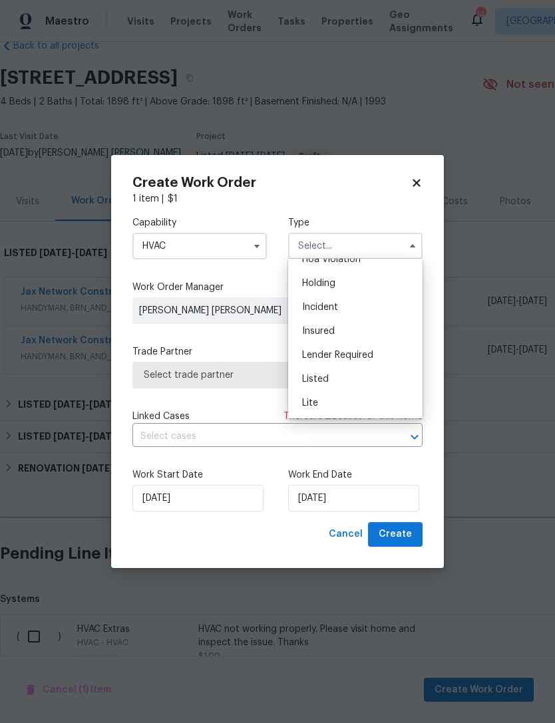
scroll to position [45, 0]
click at [323, 378] on div "Listed" at bounding box center [355, 373] width 128 height 24
type input "Listed"
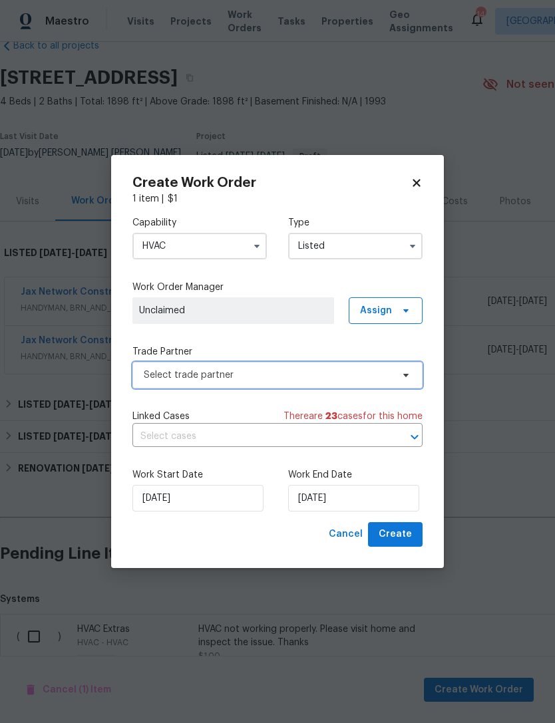
click at [239, 375] on span "Select trade partner" at bounding box center [268, 374] width 248 height 13
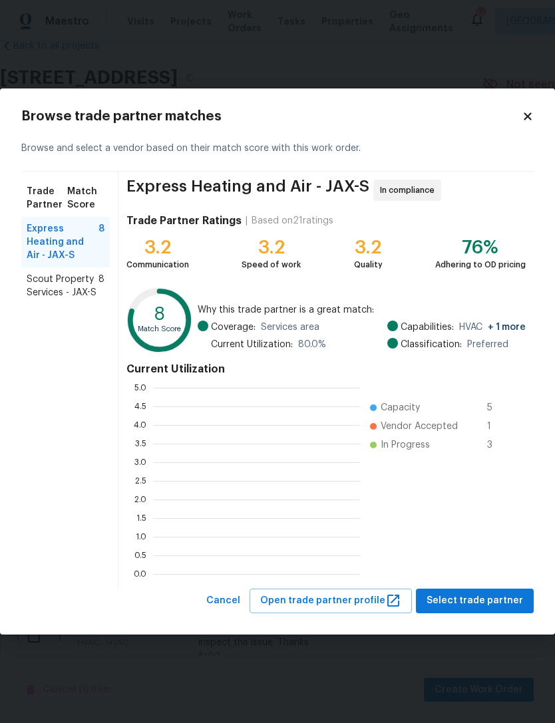
scroll to position [186, 206]
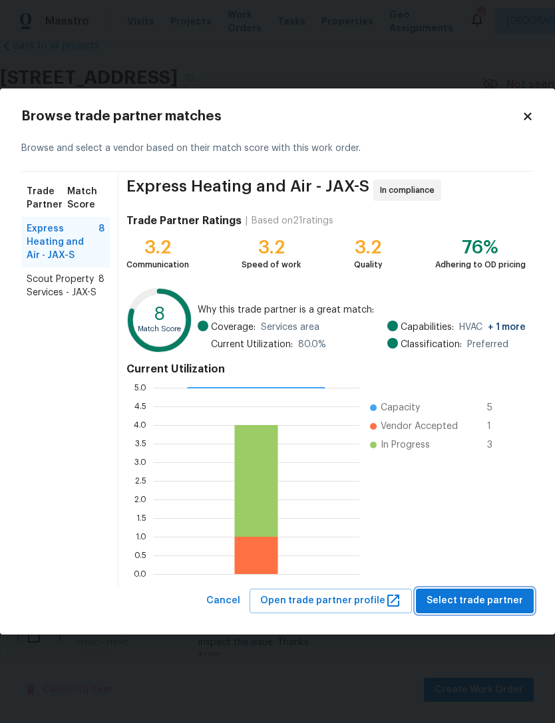
click at [467, 601] on span "Select trade partner" at bounding box center [474, 601] width 96 height 17
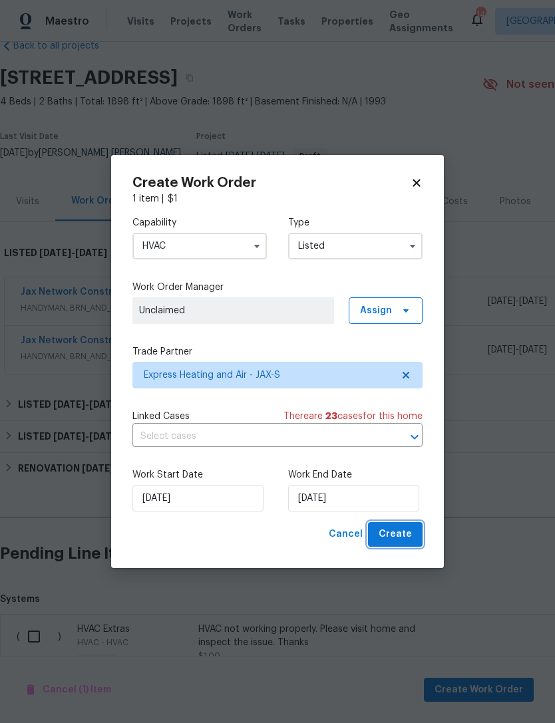
click at [405, 534] on span "Create" at bounding box center [394, 534] width 33 height 17
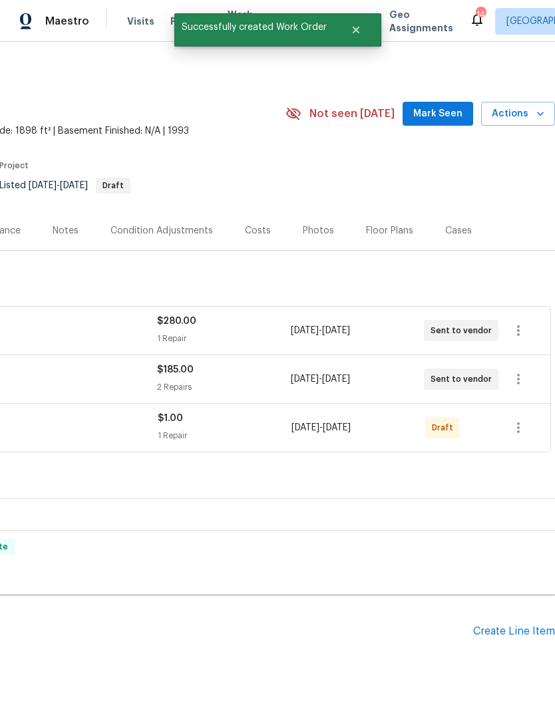
scroll to position [0, 197]
click at [515, 432] on icon "button" at bounding box center [518, 428] width 16 height 16
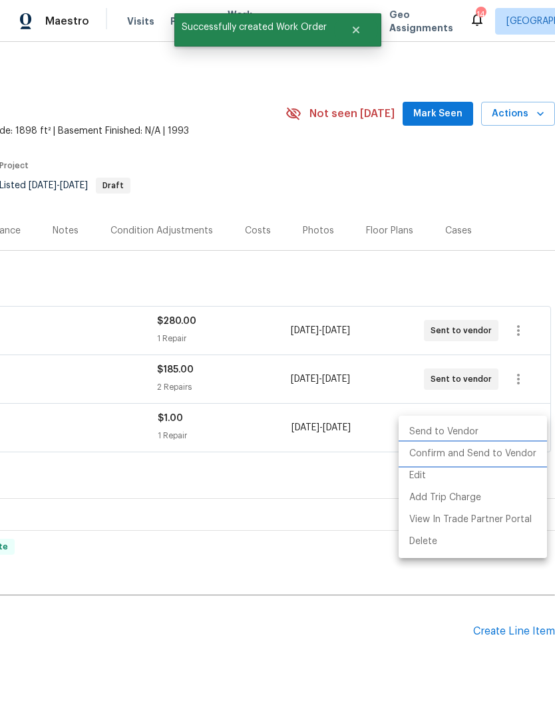
click at [488, 459] on li "Confirm and Send to Vendor" at bounding box center [472, 454] width 148 height 22
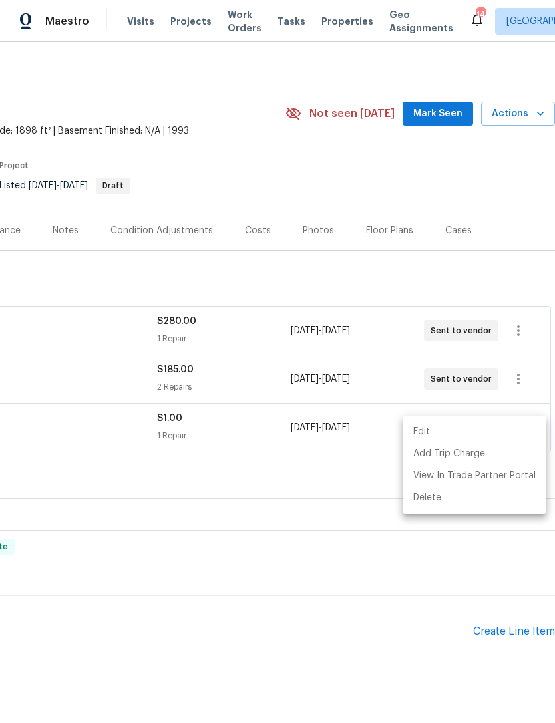
click at [497, 187] on div at bounding box center [277, 361] width 555 height 723
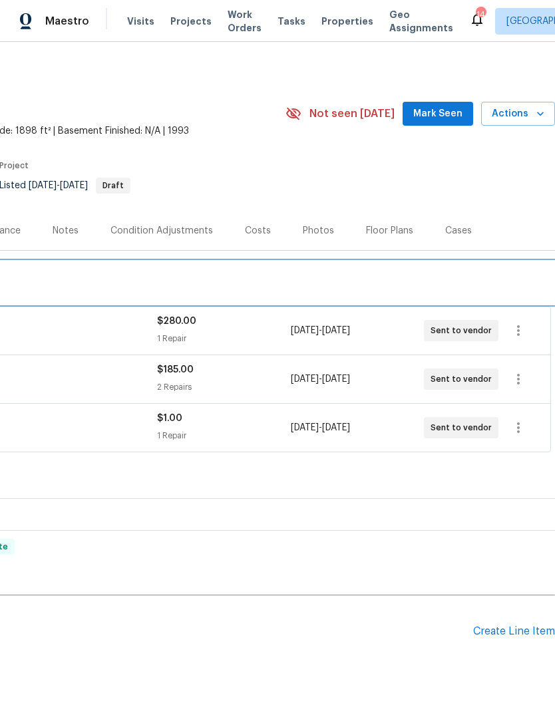
click at [514, 283] on div "LISTED 8/15/25 - 9/8/25 Draft" at bounding box center [179, 283] width 744 height 16
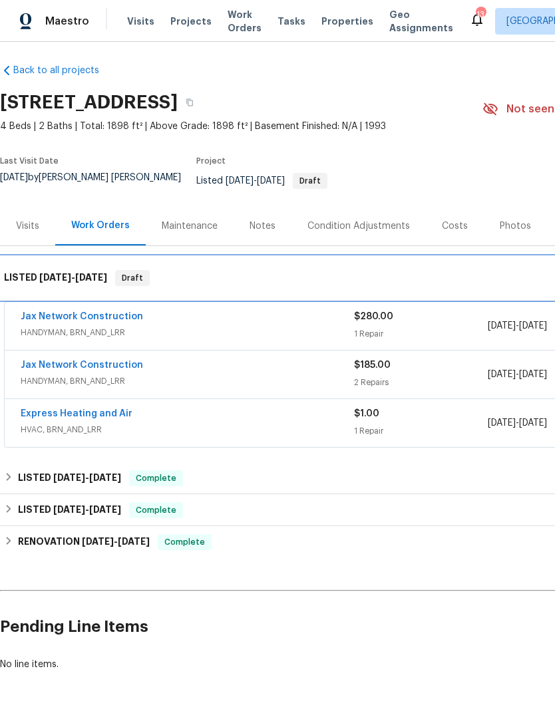
scroll to position [4, 0]
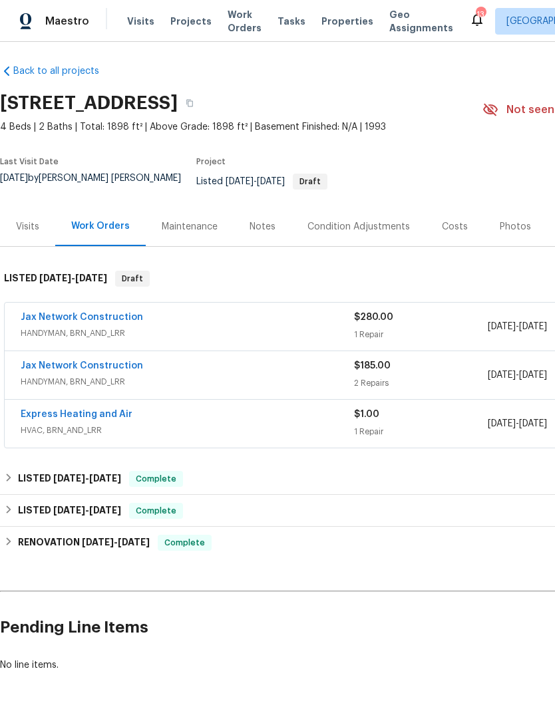
click at [327, 28] on span "Properties" at bounding box center [347, 21] width 52 height 13
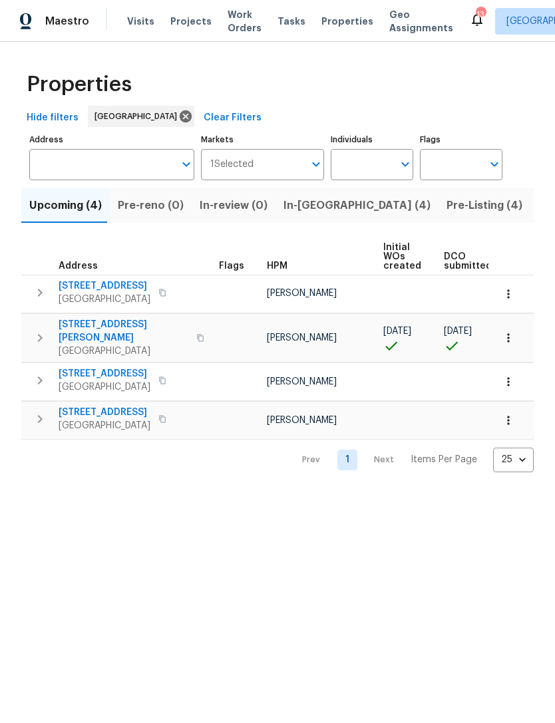
click at [438, 223] on button "Pre-Listing (4)" at bounding box center [484, 205] width 92 height 35
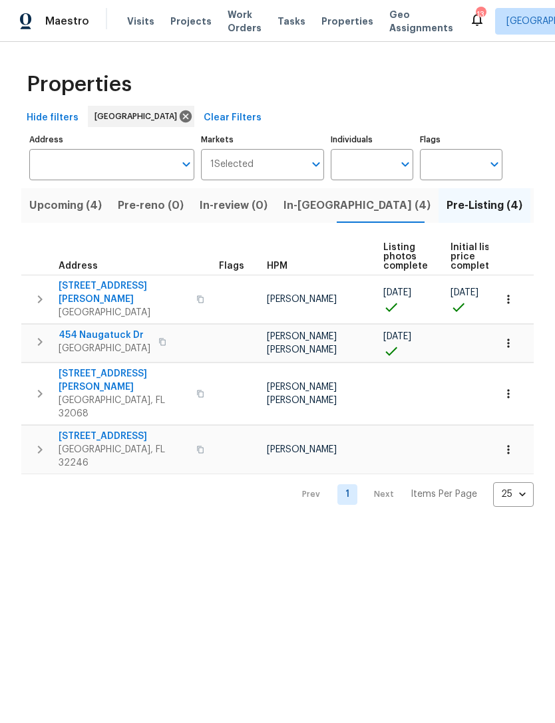
click at [94, 379] on span "2058 Manucy Ct" at bounding box center [124, 380] width 130 height 27
click at [140, 177] on input "Address" at bounding box center [101, 164] width 145 height 31
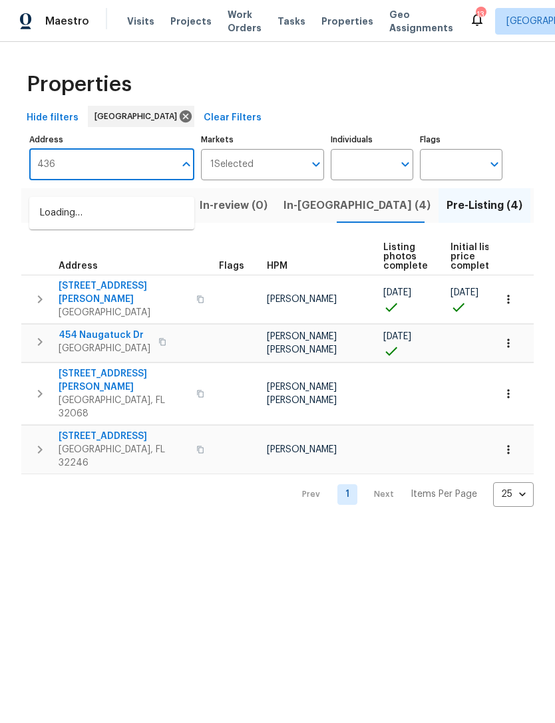
type input "4360"
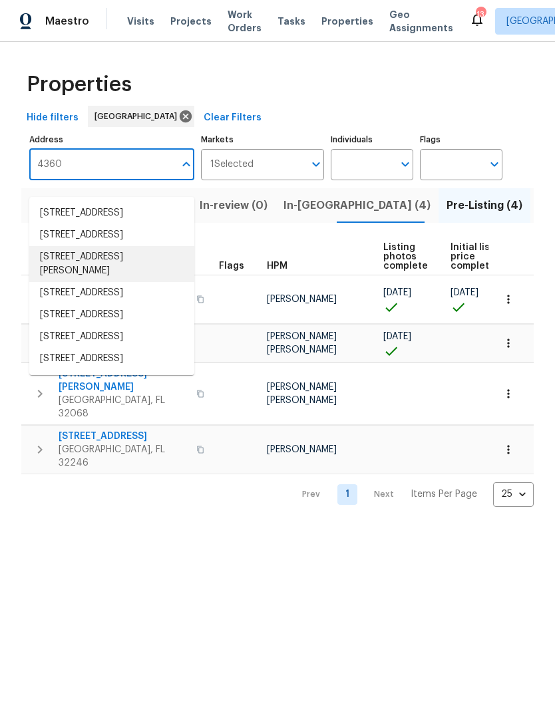
click at [103, 282] on li "4360 Palmer Ave Jacksonville FL 32210" at bounding box center [111, 264] width 165 height 36
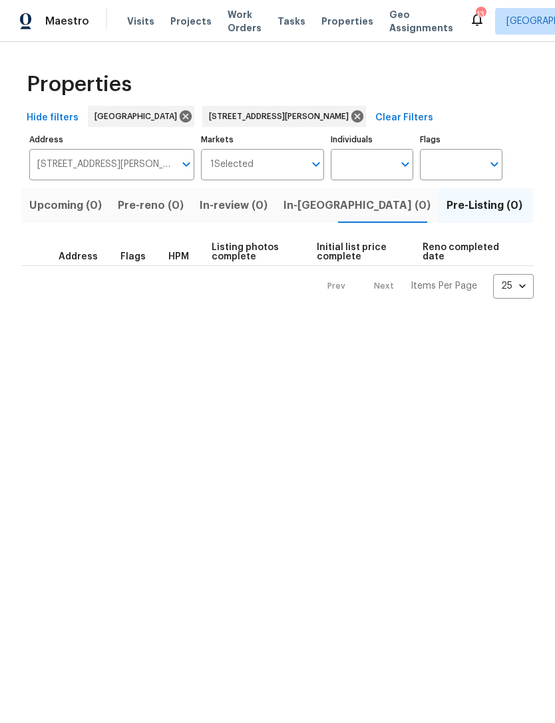
click at [538, 215] on span "Listed (1)" at bounding box center [562, 205] width 48 height 19
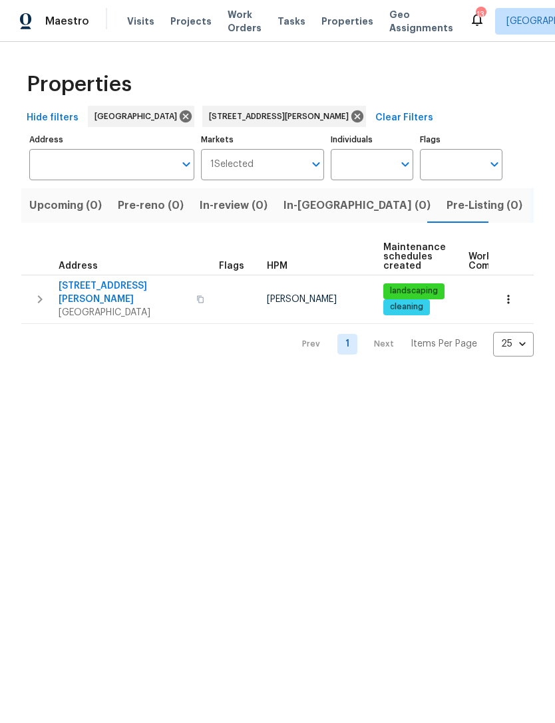
type input "4360 Palmer Ave Jacksonville FL 32210"
click at [109, 311] on span "Jacksonville, FL 32210" at bounding box center [124, 312] width 130 height 13
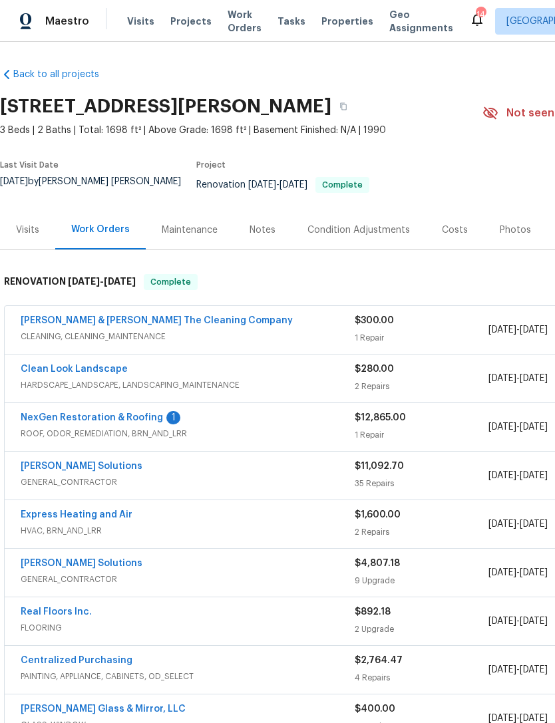
scroll to position [1, 0]
click at [215, 321] on link "[PERSON_NAME] & [PERSON_NAME] The Cleaning Company" at bounding box center [157, 320] width 272 height 9
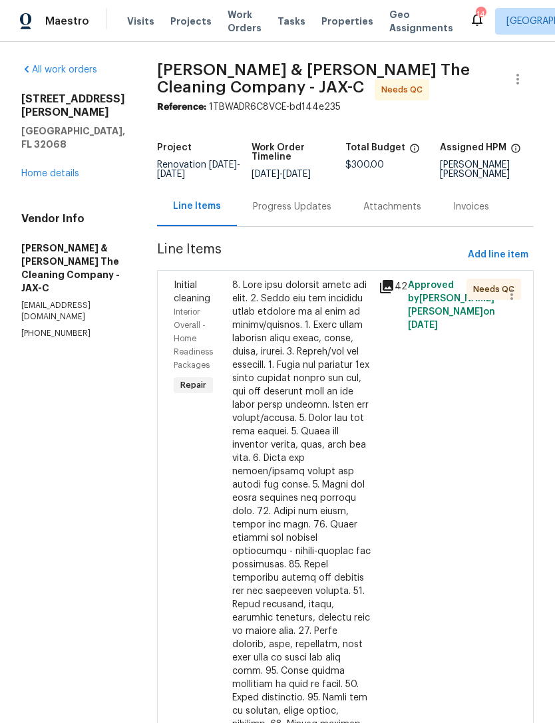
click at [393, 293] on icon at bounding box center [386, 286] width 13 height 13
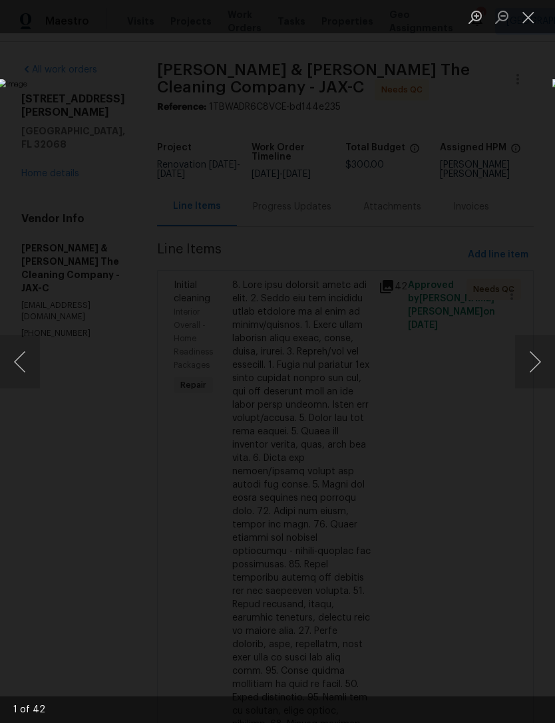
click at [528, 356] on button "Next image" at bounding box center [535, 361] width 40 height 53
click at [523, 364] on button "Next image" at bounding box center [535, 361] width 40 height 53
click at [528, 360] on button "Next image" at bounding box center [535, 361] width 40 height 53
click at [533, 354] on button "Next image" at bounding box center [535, 361] width 40 height 53
click at [532, 351] on button "Next image" at bounding box center [535, 361] width 40 height 53
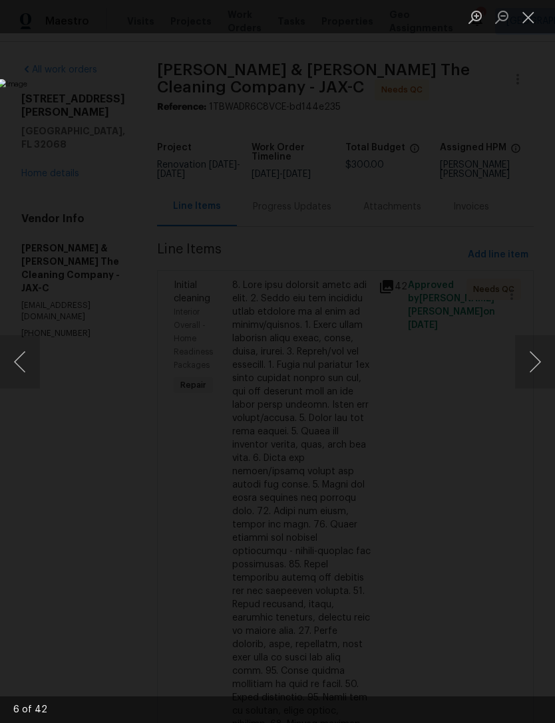
click at [529, 363] on button "Next image" at bounding box center [535, 361] width 40 height 53
click at [529, 361] on button "Next image" at bounding box center [535, 361] width 40 height 53
click at [532, 362] on button "Next image" at bounding box center [535, 361] width 40 height 53
click at [533, 358] on button "Next image" at bounding box center [535, 361] width 40 height 53
click at [537, 359] on button "Next image" at bounding box center [535, 361] width 40 height 53
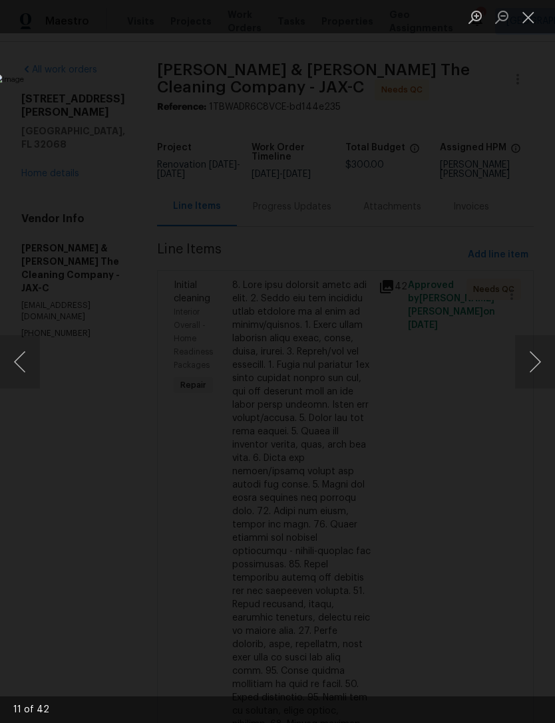
click at [529, 360] on button "Next image" at bounding box center [535, 361] width 40 height 53
click at [536, 356] on button "Next image" at bounding box center [535, 361] width 40 height 53
click at [534, 361] on button "Next image" at bounding box center [535, 361] width 40 height 53
click at [527, 359] on button "Next image" at bounding box center [535, 361] width 40 height 53
click at [530, 354] on button "Next image" at bounding box center [535, 361] width 40 height 53
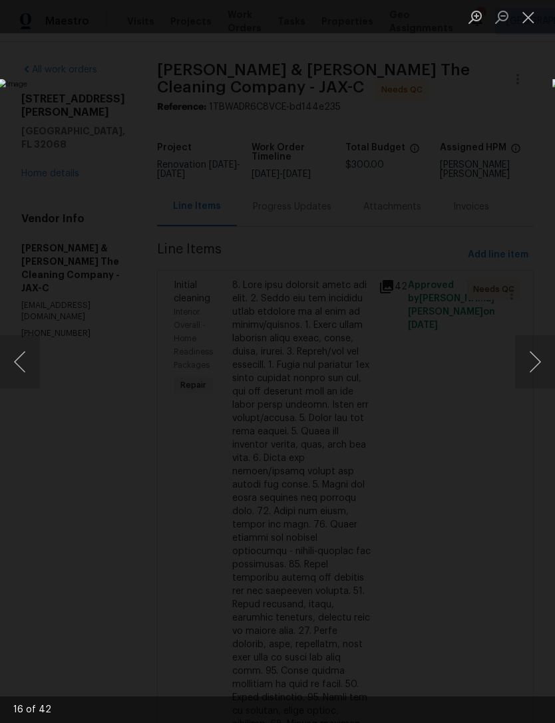
click at [536, 362] on button "Next image" at bounding box center [535, 361] width 40 height 53
click at [529, 368] on button "Next image" at bounding box center [535, 361] width 40 height 53
click at [537, 368] on button "Next image" at bounding box center [535, 361] width 40 height 53
click at [541, 360] on button "Next image" at bounding box center [535, 361] width 40 height 53
click at [529, 366] on button "Next image" at bounding box center [535, 361] width 40 height 53
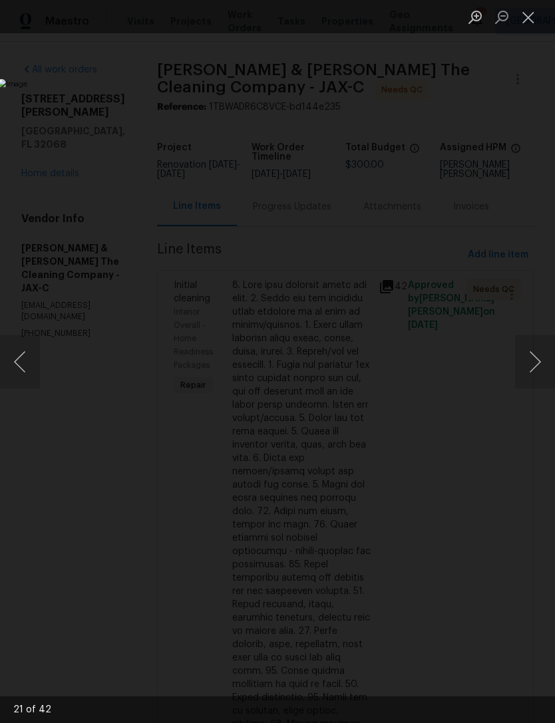
click at [539, 356] on button "Next image" at bounding box center [535, 361] width 40 height 53
click at [31, 371] on button "Previous image" at bounding box center [20, 361] width 40 height 53
click at [527, 21] on button "Close lightbox" at bounding box center [528, 16] width 27 height 23
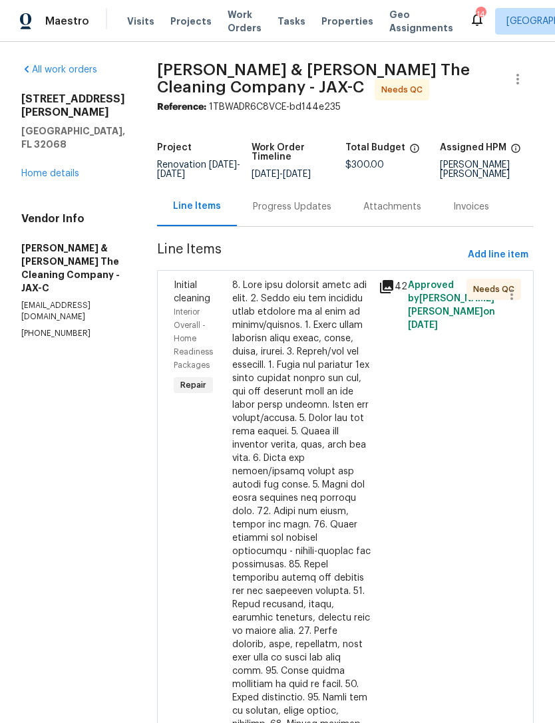
click at [62, 152] on div "2058 Manucy Ct Middleburg, FL 32068 Home details" at bounding box center [73, 136] width 104 height 88
click at [59, 169] on link "Home details" at bounding box center [50, 173] width 58 height 9
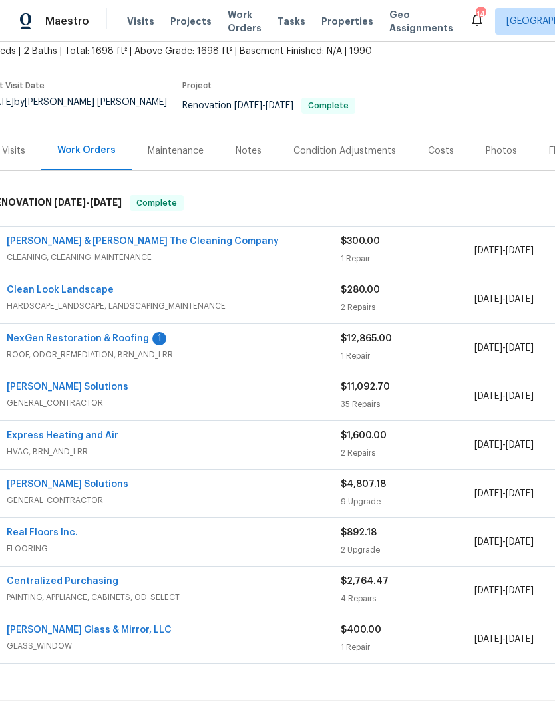
scroll to position [80, 14]
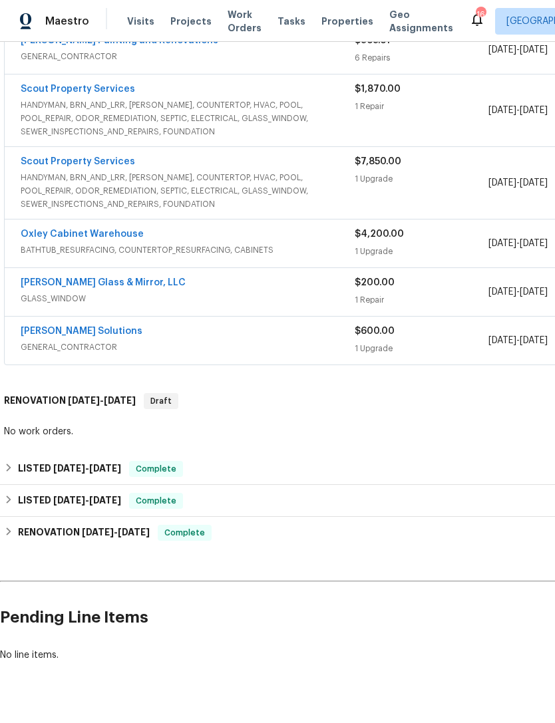
scroll to position [330, 0]
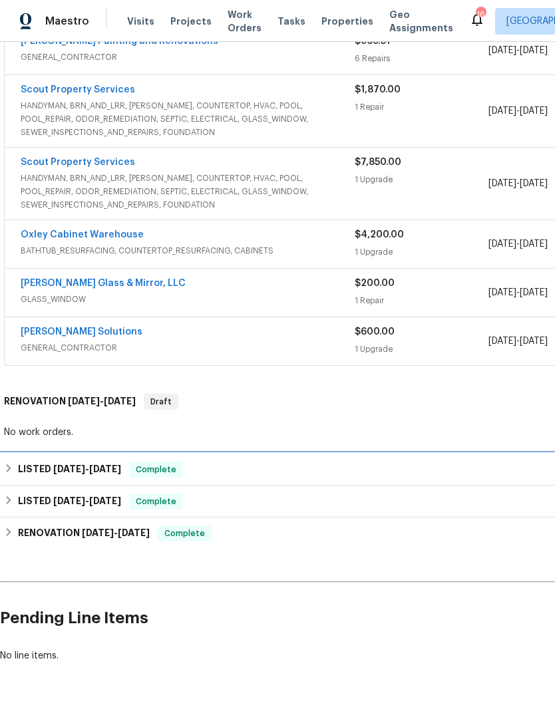
click at [93, 474] on div "LISTED [DATE] - [DATE] Complete" at bounding box center [376, 470] width 752 height 32
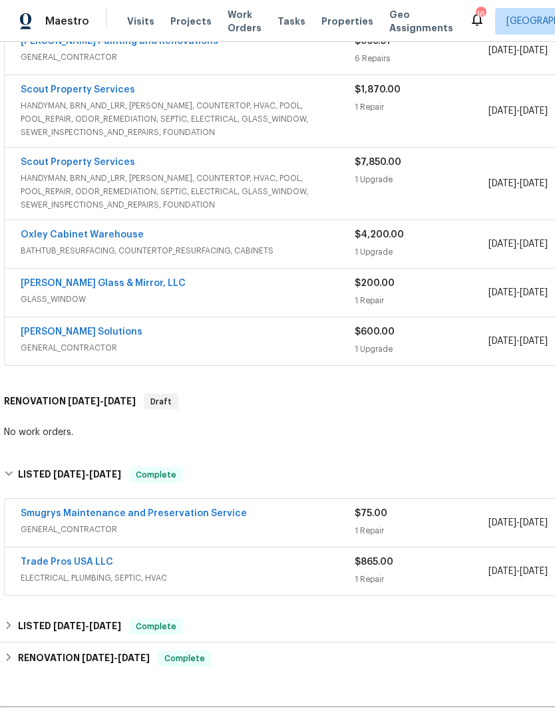
click at [157, 585] on span "ELECTRICAL, PLUMBING, SEPTIC, HVAC" at bounding box center [188, 577] width 334 height 13
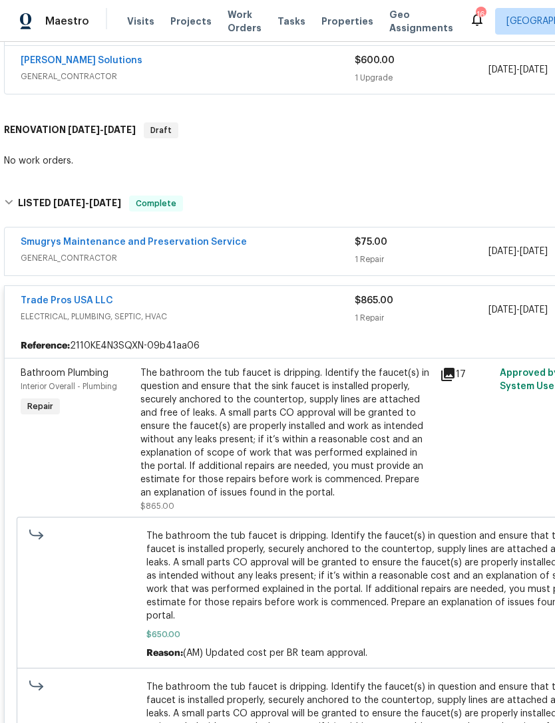
scroll to position [601, 0]
click at [454, 381] on icon at bounding box center [447, 374] width 13 height 13
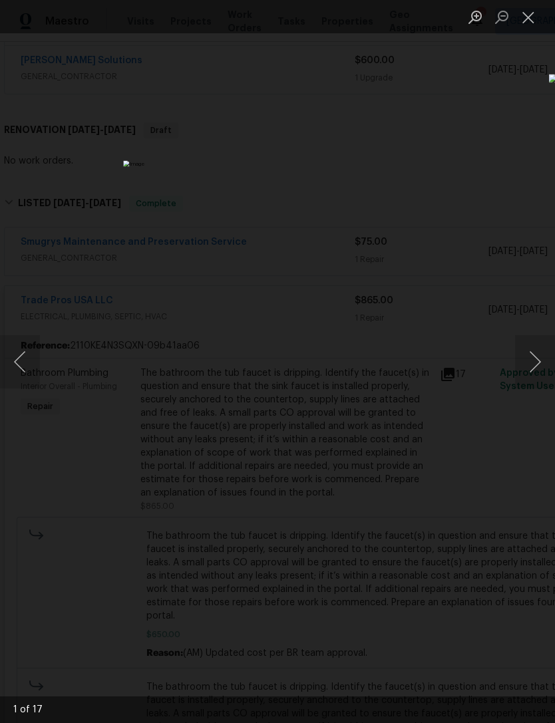
click at [525, 370] on button "Next image" at bounding box center [535, 361] width 40 height 53
click at [533, 368] on button "Next image" at bounding box center [535, 361] width 40 height 53
click at [532, 361] on button "Next image" at bounding box center [535, 361] width 40 height 53
click at [528, 360] on button "Next image" at bounding box center [535, 361] width 40 height 53
click at [531, 358] on button "Next image" at bounding box center [535, 361] width 40 height 53
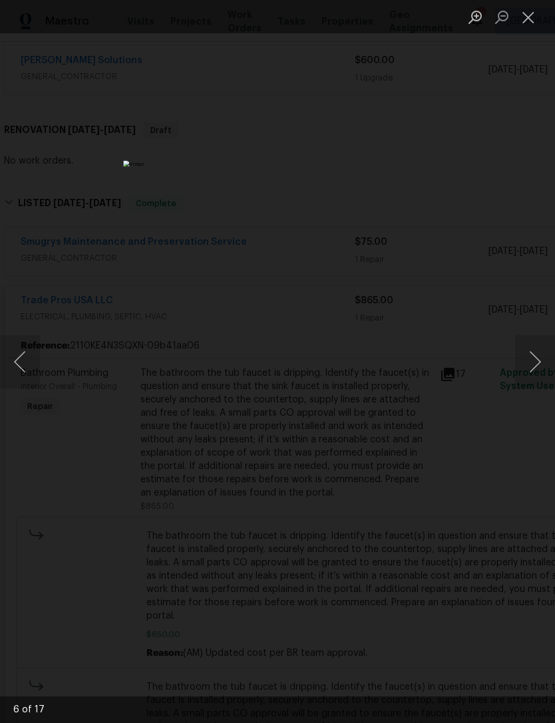
click at [527, 360] on button "Next image" at bounding box center [535, 361] width 40 height 53
click at [532, 355] on button "Next image" at bounding box center [535, 361] width 40 height 53
click at [535, 357] on button "Next image" at bounding box center [535, 361] width 40 height 53
click at [538, 350] on button "Next image" at bounding box center [535, 361] width 40 height 53
click at [533, 353] on button "Next image" at bounding box center [535, 361] width 40 height 53
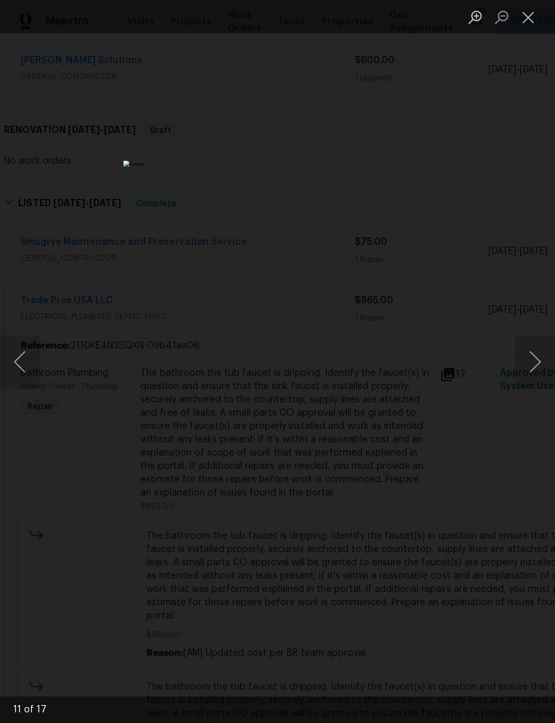
click at [534, 355] on button "Next image" at bounding box center [535, 361] width 40 height 53
click at [531, 358] on button "Next image" at bounding box center [535, 361] width 40 height 53
click at [532, 356] on button "Next image" at bounding box center [535, 361] width 40 height 53
click at [531, 360] on button "Next image" at bounding box center [535, 361] width 40 height 53
click at [533, 358] on button "Next image" at bounding box center [535, 361] width 40 height 53
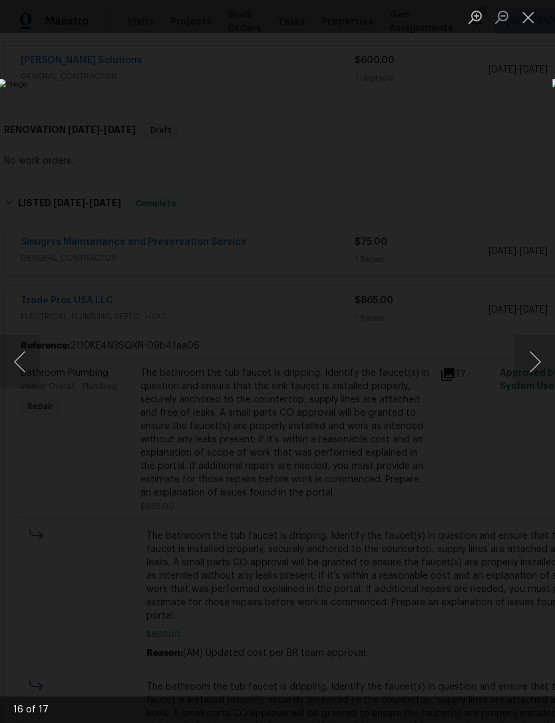
click at [531, 356] on button "Next image" at bounding box center [535, 361] width 40 height 53
click at [530, 358] on button "Next image" at bounding box center [535, 361] width 40 height 53
click at [533, 362] on button "Next image" at bounding box center [535, 361] width 40 height 53
click at [501, 182] on div "Lightbox" at bounding box center [277, 361] width 555 height 723
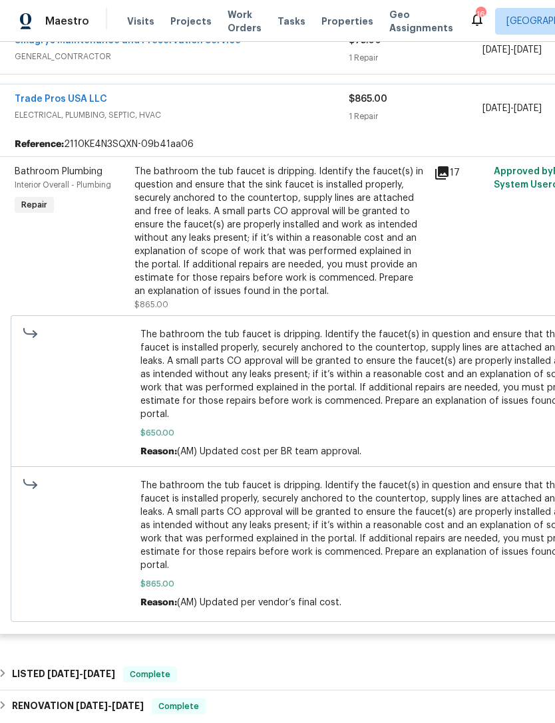
scroll to position [648, 2]
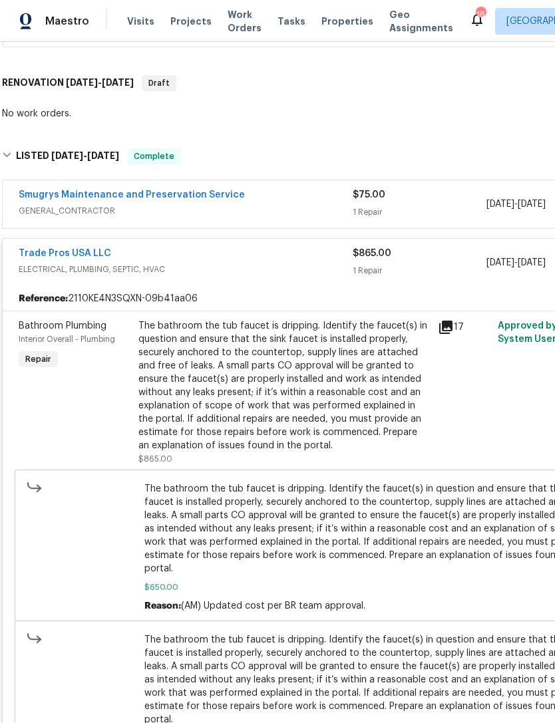
click at [179, 263] on div "Trade Pros USA LLC" at bounding box center [186, 255] width 334 height 16
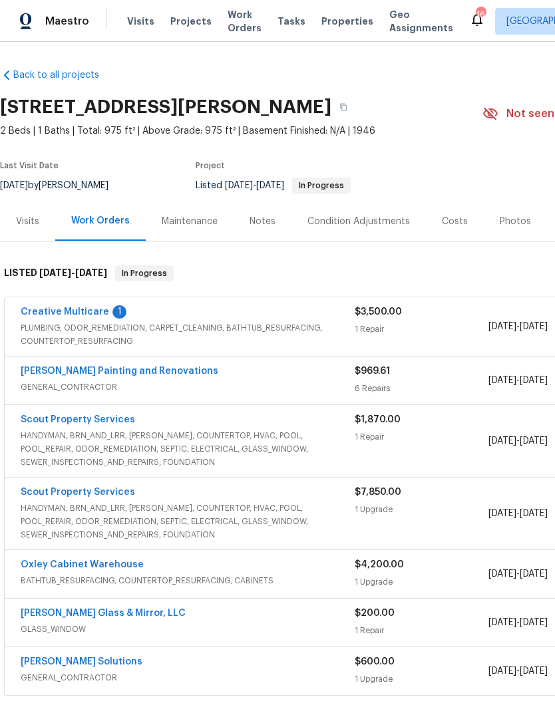
scroll to position [0, 0]
click at [75, 317] on link "Creative Multicare" at bounding box center [65, 311] width 88 height 9
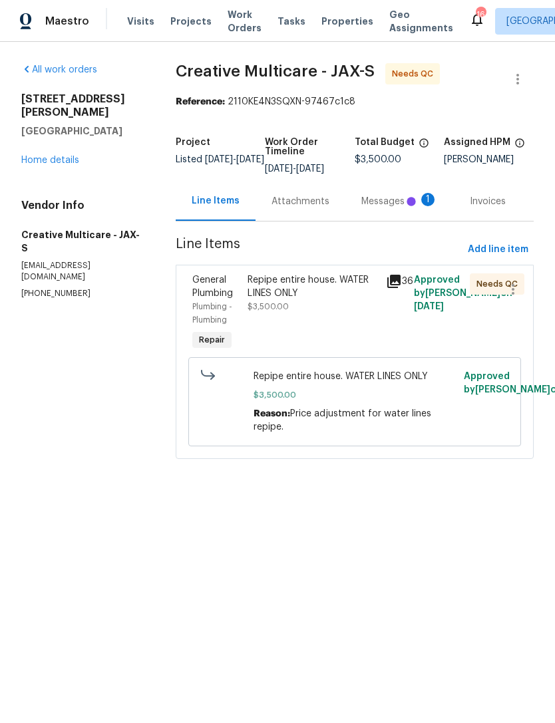
click at [290, 182] on div "Project Listed 6/23/2025 - 7/18/2025 Work Order Timeline 7/8/2025 - 7/8/2025 To…" at bounding box center [355, 156] width 358 height 52
click at [323, 215] on div "Progress Updates 1" at bounding box center [314, 201] width 92 height 27
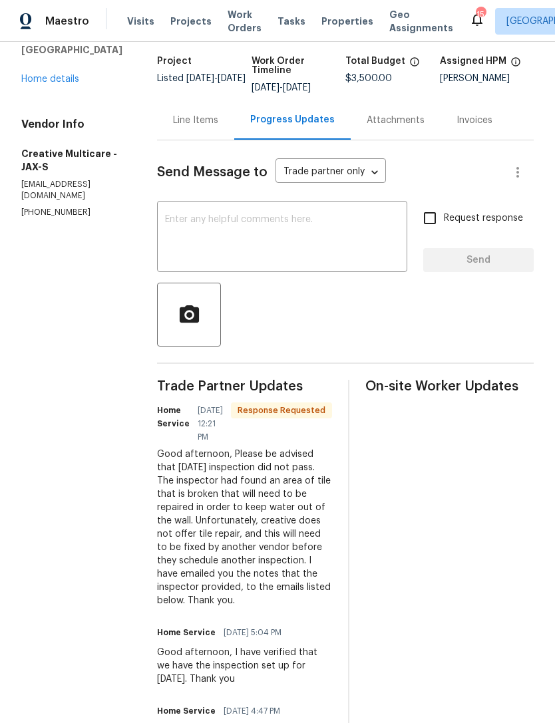
scroll to position [61, 0]
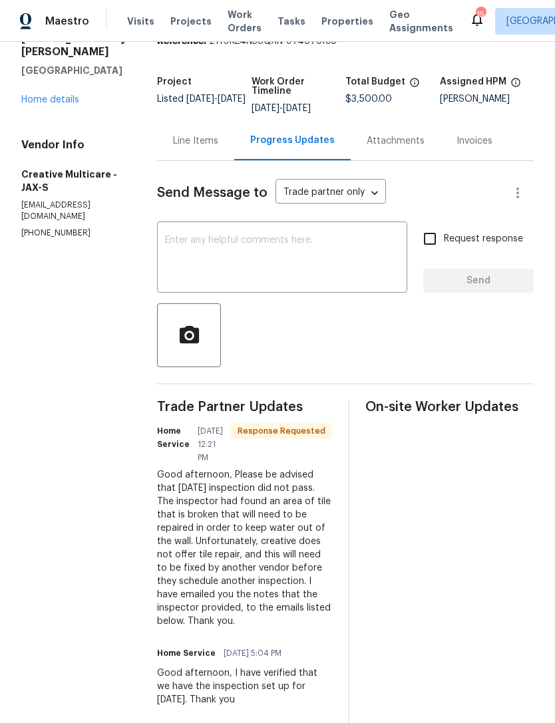
click at [307, 273] on textarea at bounding box center [282, 258] width 234 height 47
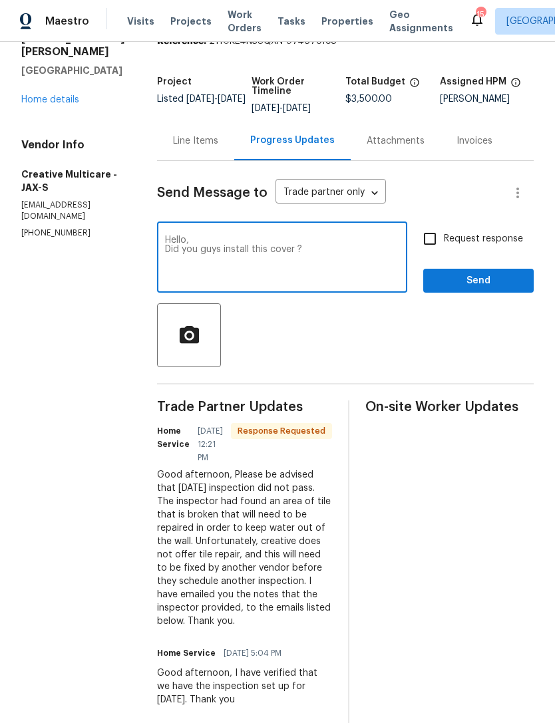
type textarea "Hello, Did you guys install this cover ?"
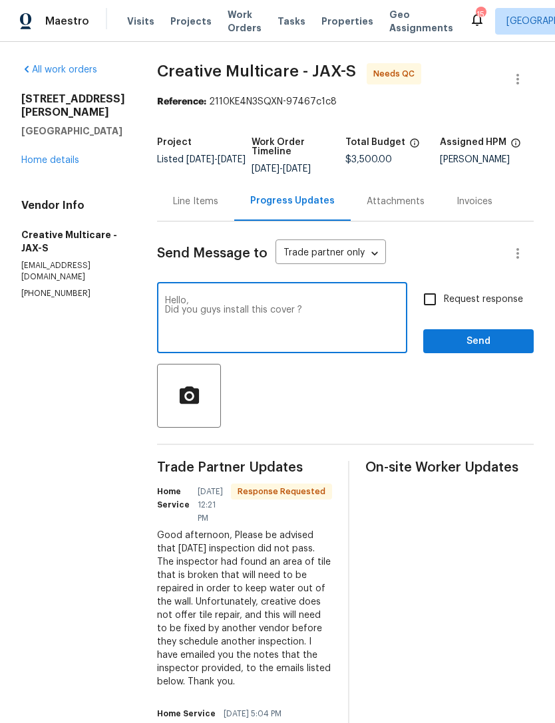
scroll to position [0, 0]
click at [59, 160] on link "Home details" at bounding box center [50, 160] width 58 height 9
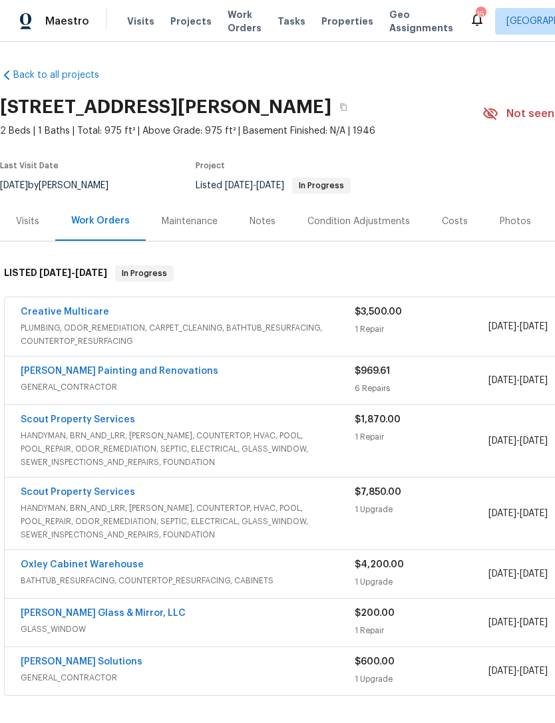
click at [188, 527] on span "HANDYMAN, BRN_AND_LRR, WELLS, COUNTERTOP, HVAC, POOL, POOL_REPAIR, ODOR_REMEDIA…" at bounding box center [188, 521] width 334 height 40
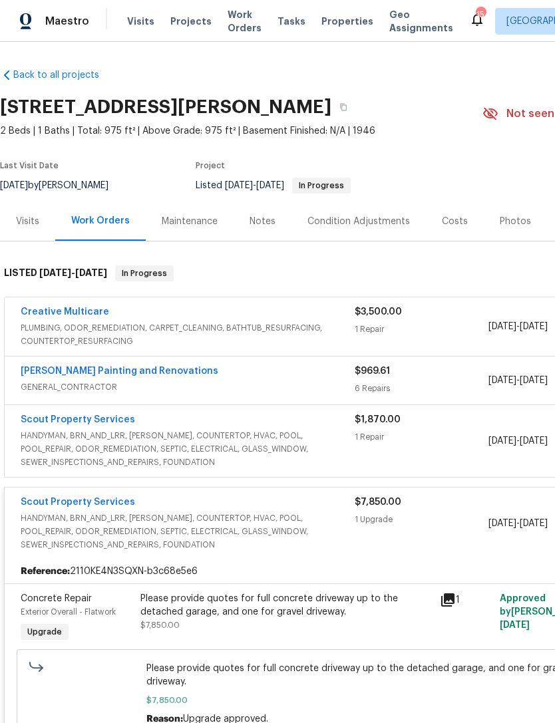
click at [257, 534] on span "HANDYMAN, BRN_AND_LRR, WELLS, COUNTERTOP, HVAC, POOL, POOL_REPAIR, ODOR_REMEDIA…" at bounding box center [188, 531] width 334 height 40
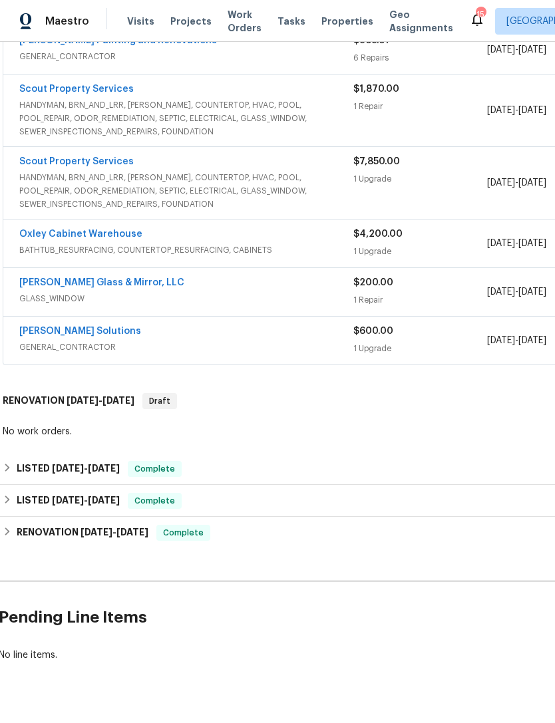
scroll to position [330, 1]
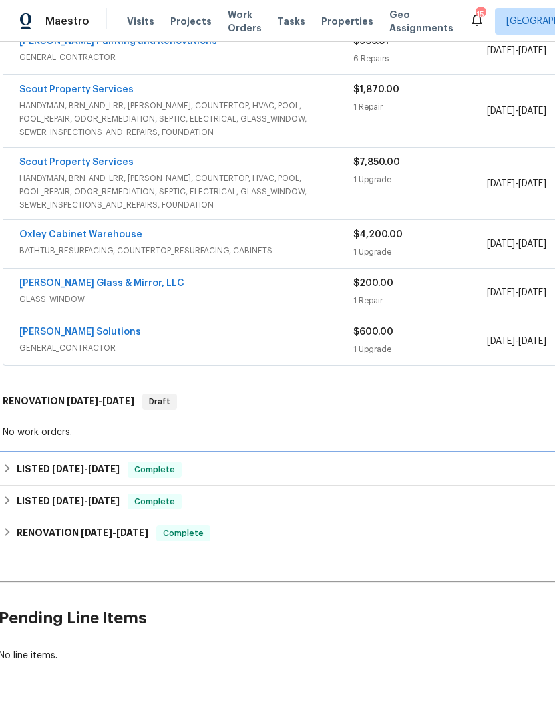
click at [213, 478] on div "LISTED 2/12/25 - 3/4/25 Complete" at bounding box center [375, 470] width 744 height 16
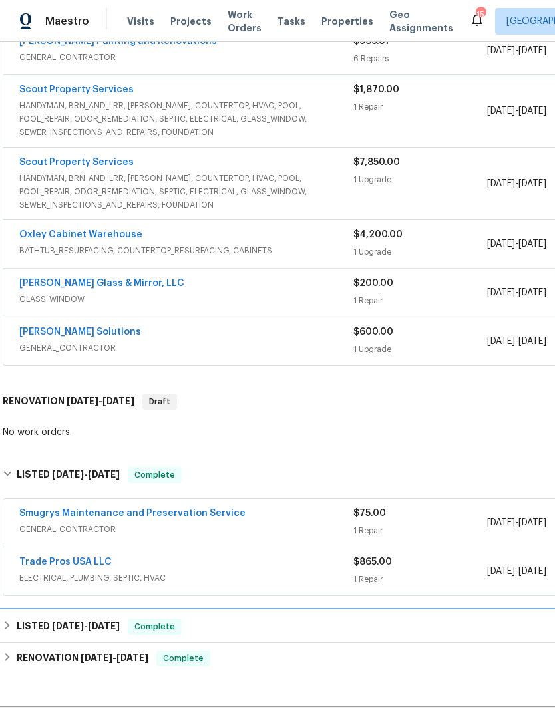
click at [219, 635] on div "LISTED 1/7/25 - 1/8/25 Complete" at bounding box center [375, 627] width 744 height 16
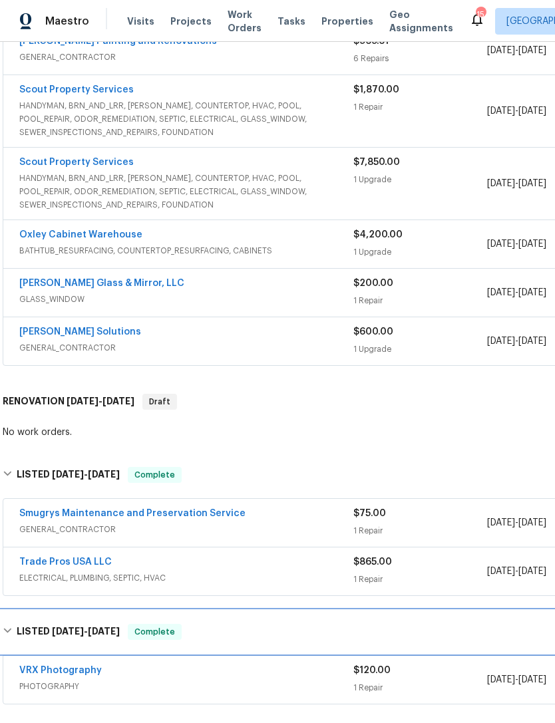
click at [206, 640] on div "LISTED 1/7/25 - 1/8/25 Complete" at bounding box center [375, 632] width 744 height 16
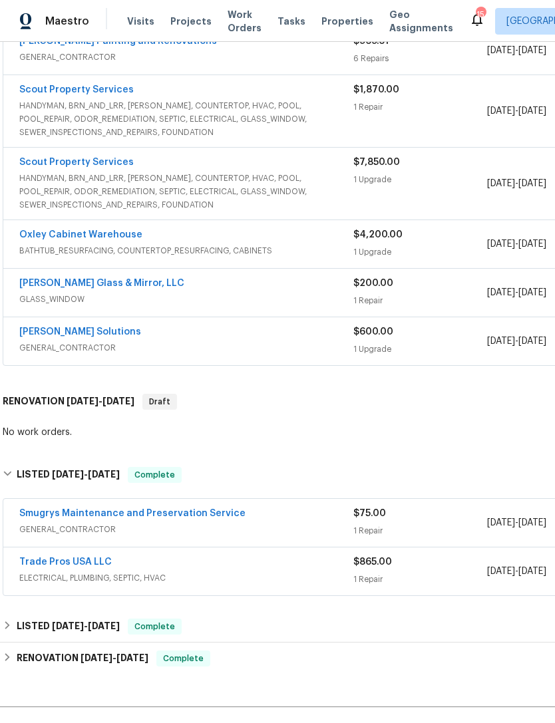
click at [246, 571] on div "Trade Pros USA LLC" at bounding box center [186, 563] width 334 height 16
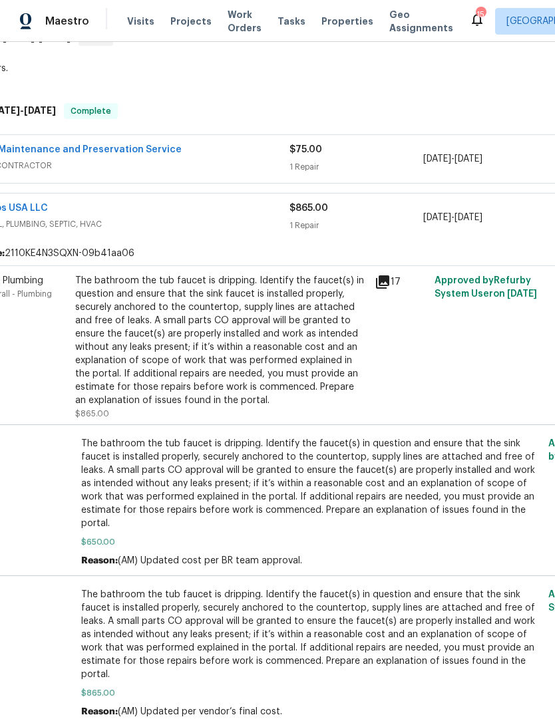
scroll to position [692, 67]
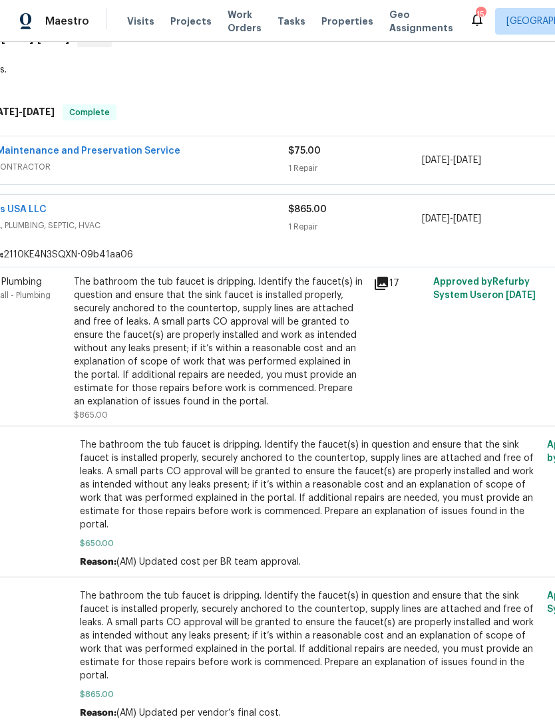
click at [384, 290] on icon at bounding box center [380, 283] width 13 height 13
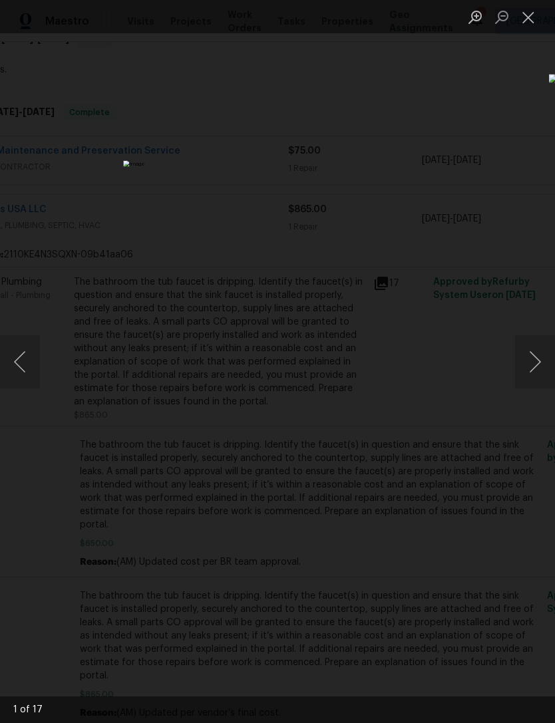
click at [18, 346] on button "Previous image" at bounding box center [20, 361] width 40 height 53
click at [30, 351] on button "Previous image" at bounding box center [20, 361] width 40 height 53
click at [20, 356] on button "Previous image" at bounding box center [20, 361] width 40 height 53
click at [39, 370] on button "Previous image" at bounding box center [20, 361] width 40 height 53
click at [25, 365] on button "Previous image" at bounding box center [20, 361] width 40 height 53
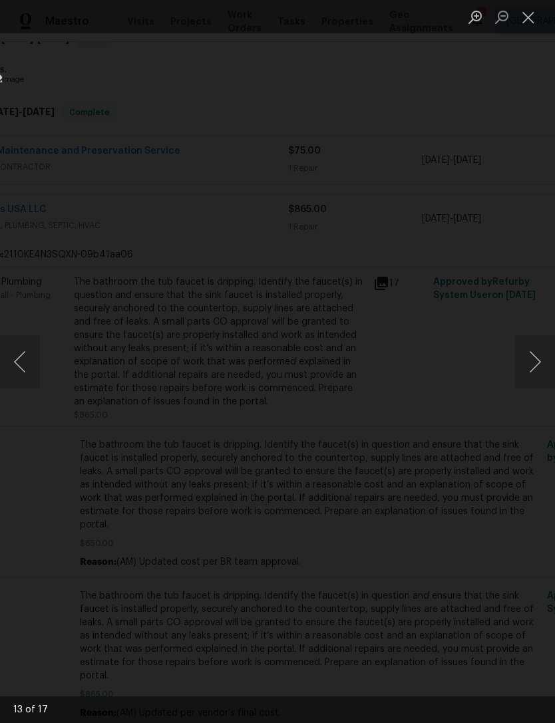
click at [25, 356] on button "Previous image" at bounding box center [20, 361] width 40 height 53
click at [31, 370] on button "Previous image" at bounding box center [20, 361] width 40 height 53
click at [524, 23] on button "Close lightbox" at bounding box center [528, 16] width 27 height 23
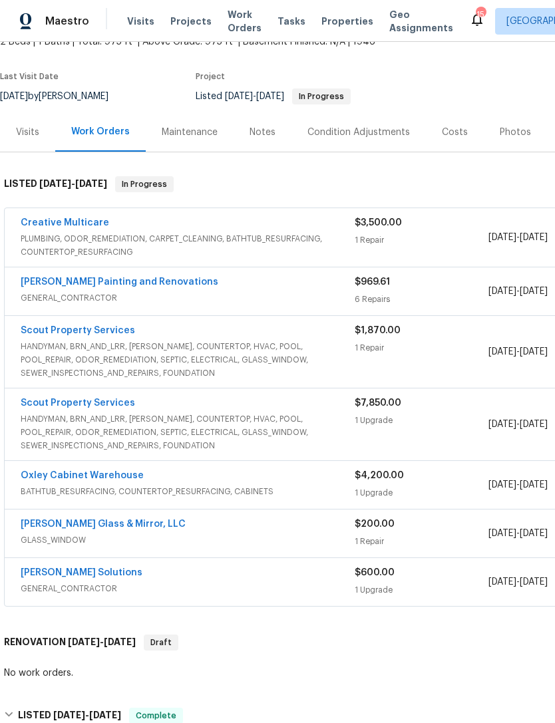
scroll to position [88, 0]
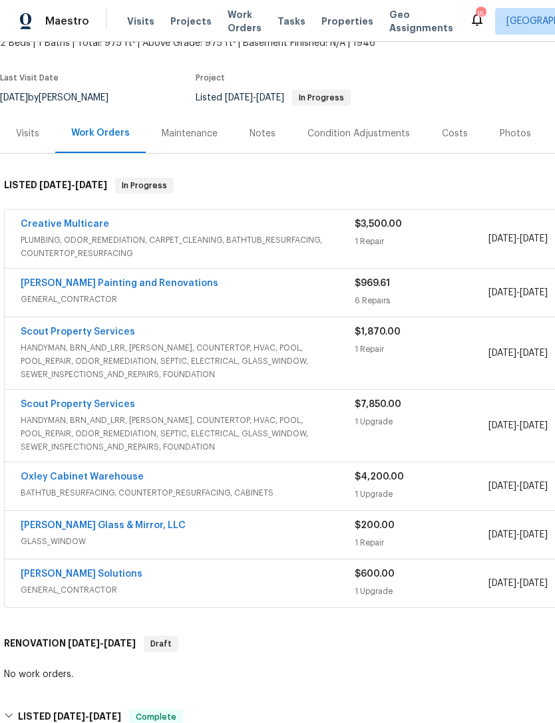
click at [88, 229] on link "Creative Multicare" at bounding box center [65, 223] width 88 height 9
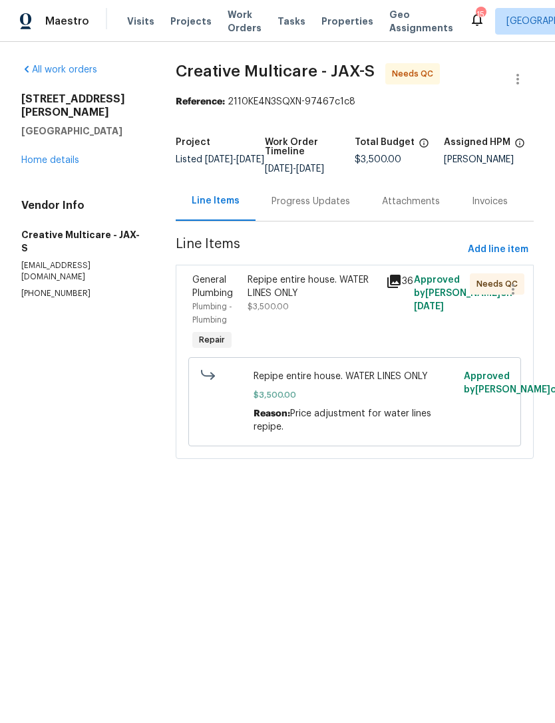
click at [319, 208] on div "Progress Updates" at bounding box center [310, 201] width 78 height 13
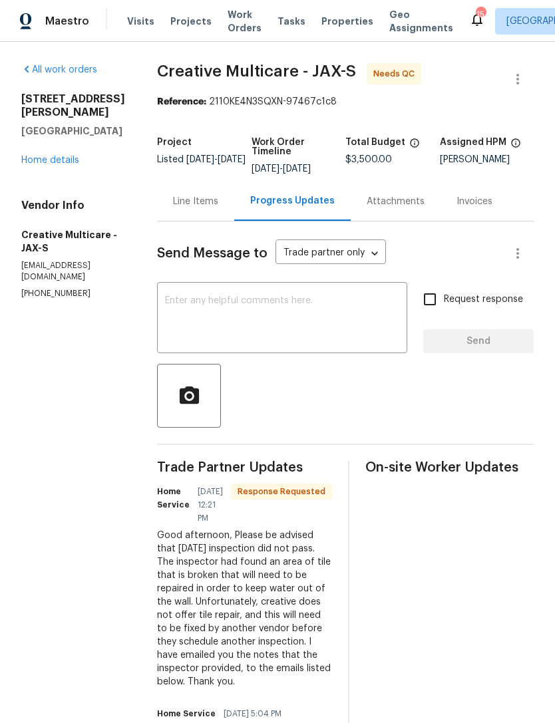
click at [349, 334] on textarea at bounding box center [282, 319] width 234 height 47
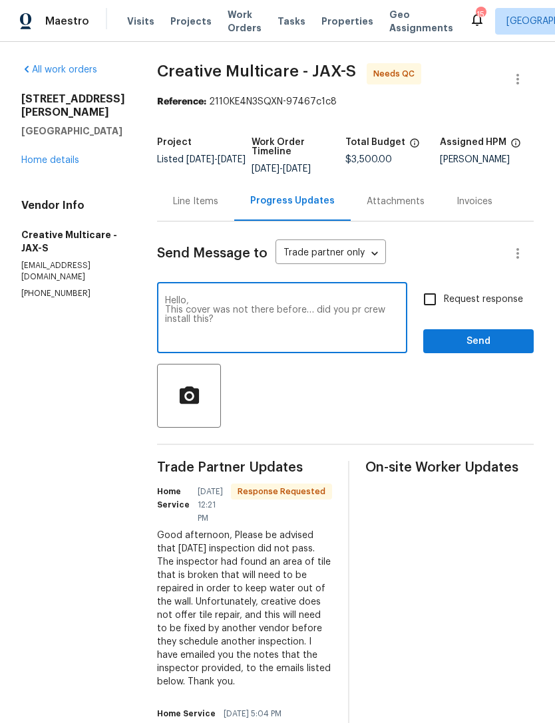
click at [259, 343] on textarea "Hello, This cover was not there before… did you pr crew install this?" at bounding box center [282, 319] width 234 height 47
click at [347, 343] on textarea "Hello, This cover was not there before… did your crew install this?" at bounding box center [282, 319] width 234 height 47
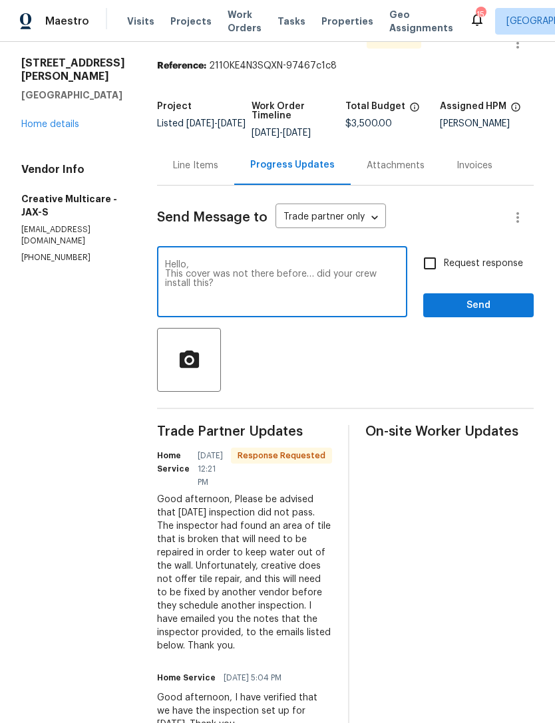
scroll to position [39, 0]
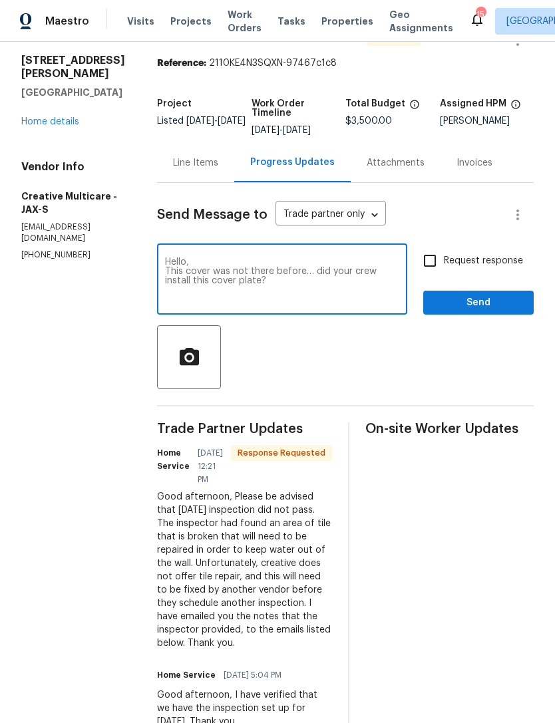
type textarea "Hello, This cover was not there before… did your crew install this cover plate?"
click at [430, 271] on input "Request response" at bounding box center [430, 261] width 28 height 28
checkbox input "true"
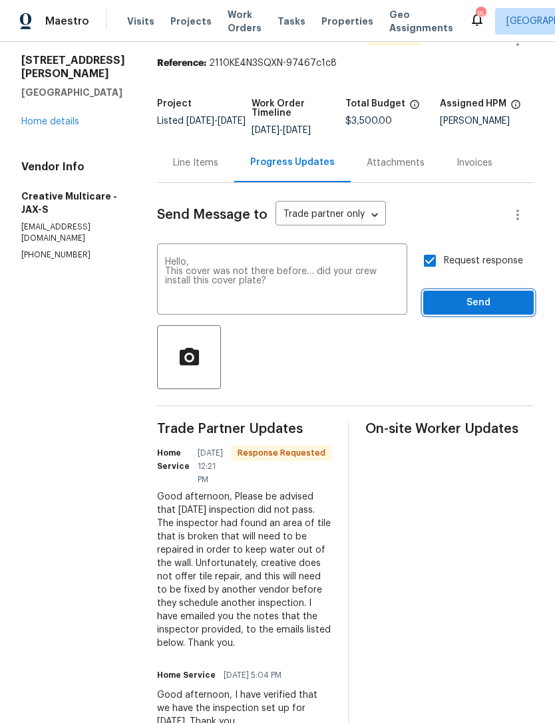
click at [501, 311] on span "Send" at bounding box center [478, 303] width 89 height 17
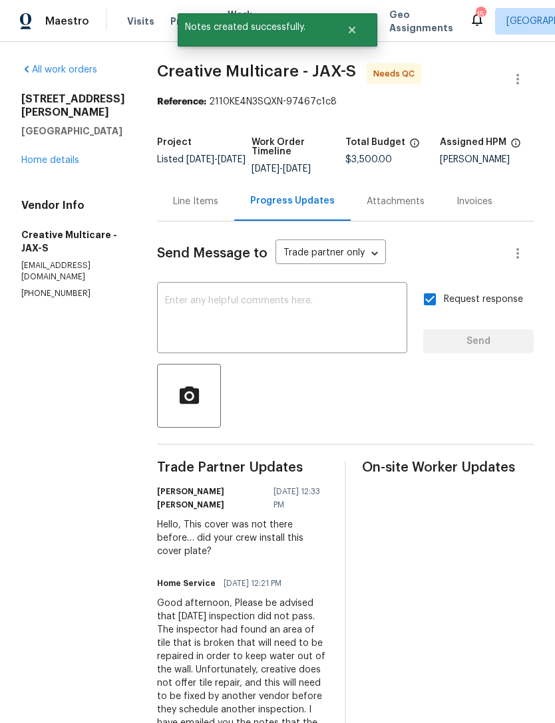
click at [46, 159] on link "Home details" at bounding box center [50, 160] width 58 height 9
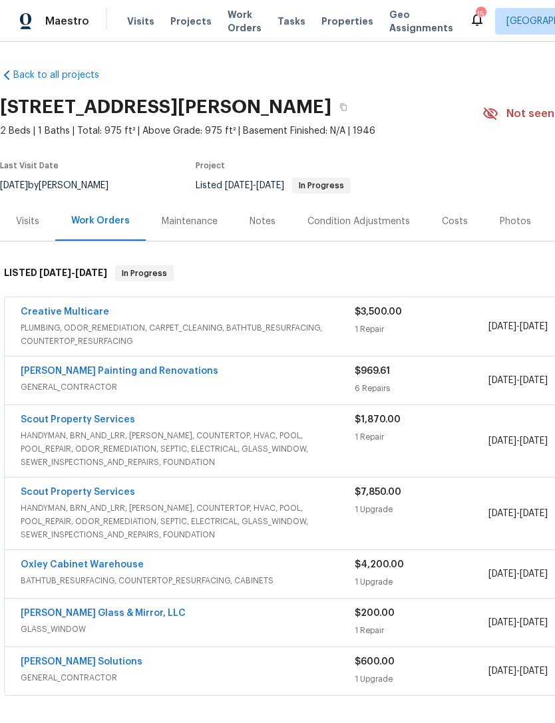
click at [455, 228] on div "Costs" at bounding box center [455, 221] width 26 height 13
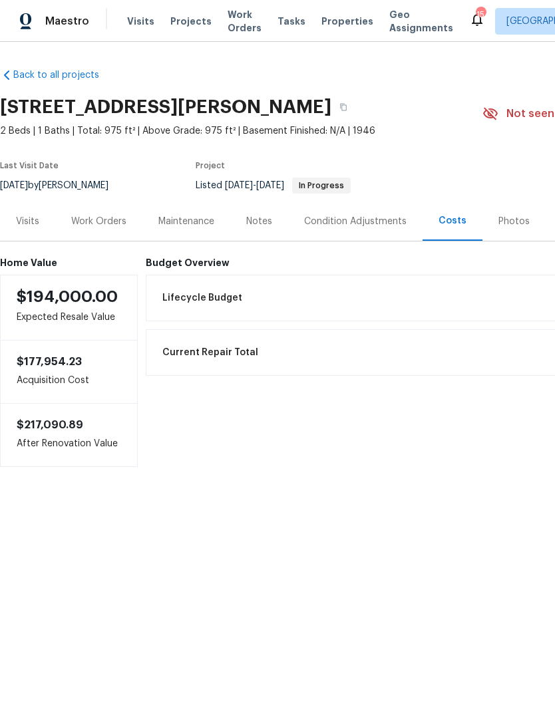
click at [503, 228] on div "Photos" at bounding box center [513, 221] width 31 height 13
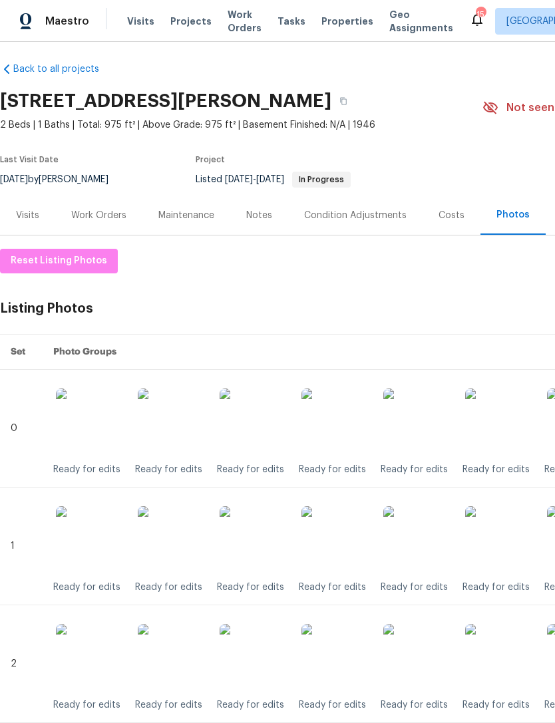
scroll to position [7, 0]
click at [107, 221] on div "Work Orders" at bounding box center [98, 214] width 55 height 13
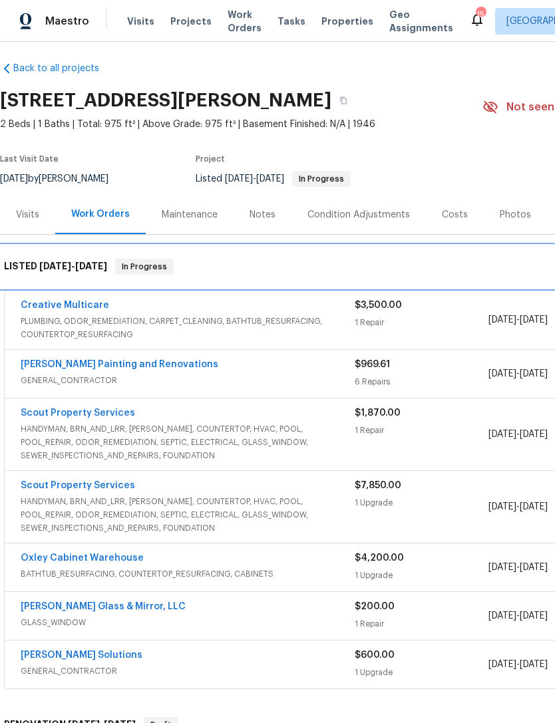
click at [249, 275] on div "LISTED 6/23/25 - 7/18/25 In Progress" at bounding box center [376, 267] width 744 height 16
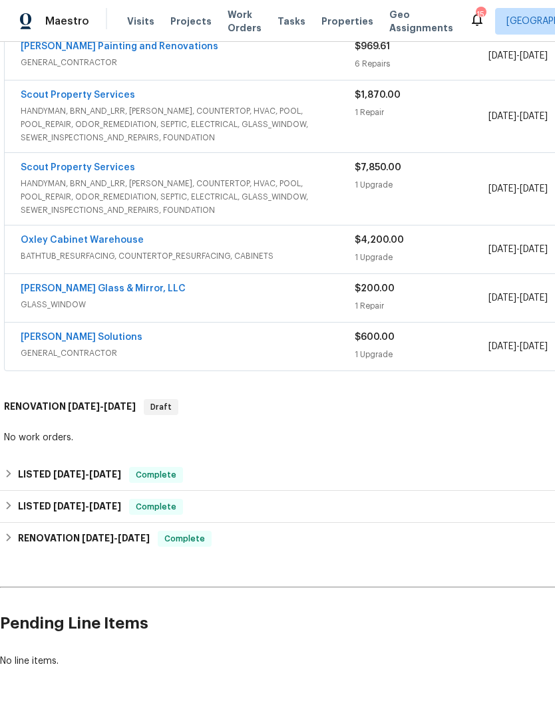
scroll to position [325, 0]
click at [220, 483] on div "LISTED 2/12/25 - 3/4/25 Complete" at bounding box center [376, 475] width 744 height 16
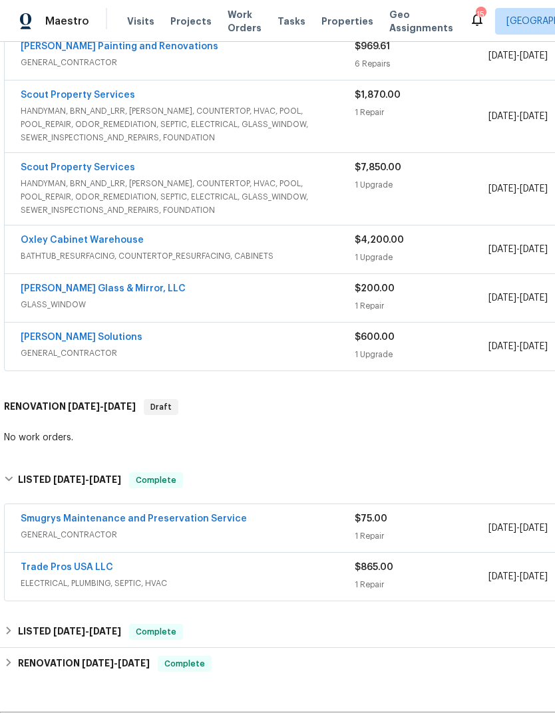
click at [249, 590] on span "ELECTRICAL, PLUMBING, SEPTIC, HVAC" at bounding box center [188, 583] width 334 height 13
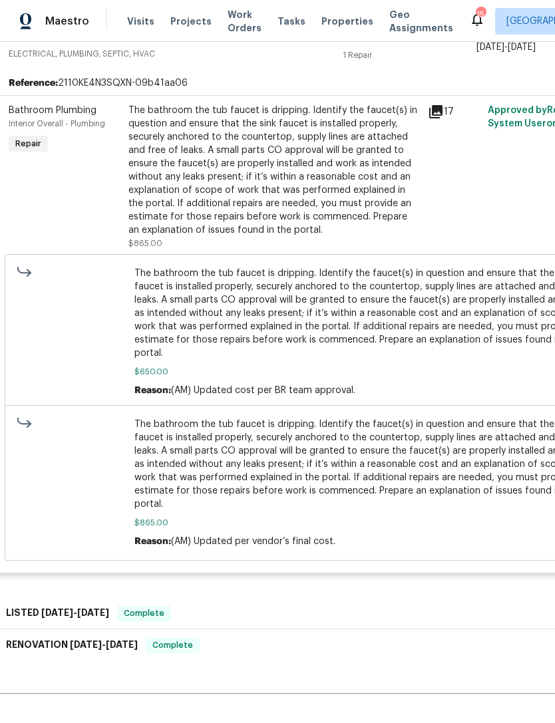
scroll to position [862, 12]
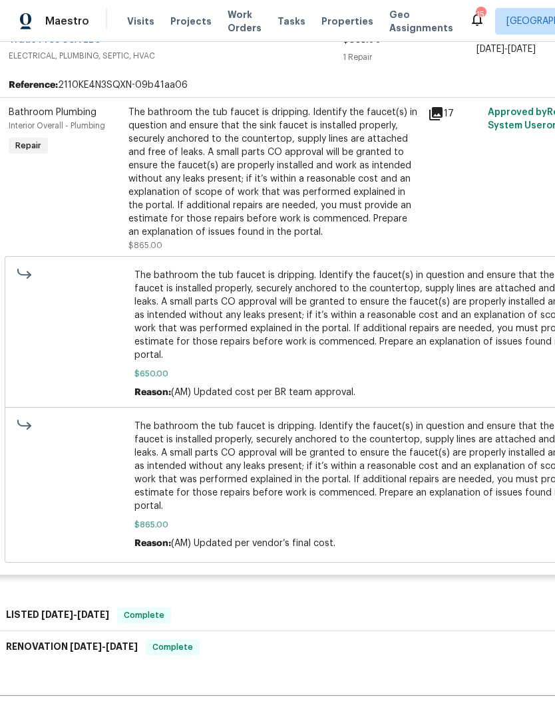
click at [436, 120] on icon at bounding box center [435, 113] width 13 height 13
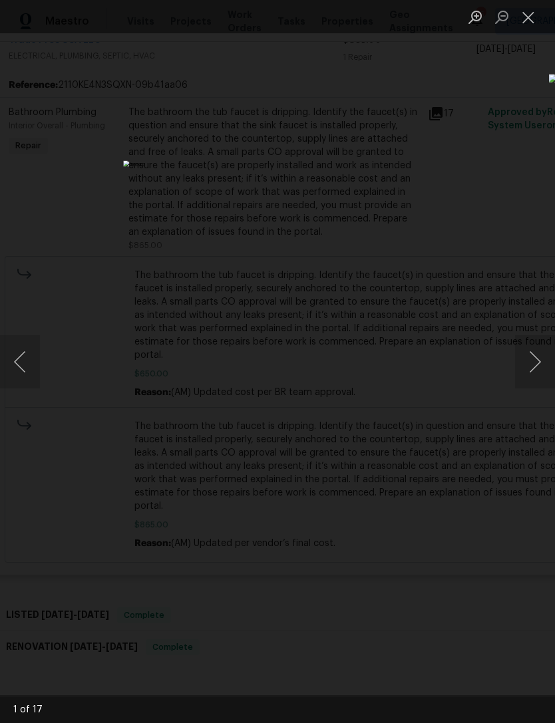
click at [23, 364] on button "Previous image" at bounding box center [20, 361] width 40 height 53
click at [515, 362] on button "Next image" at bounding box center [535, 361] width 40 height 53
click at [529, 362] on button "Next image" at bounding box center [535, 361] width 40 height 53
click at [529, 364] on button "Next image" at bounding box center [535, 361] width 40 height 53
click at [533, 361] on button "Next image" at bounding box center [535, 361] width 40 height 53
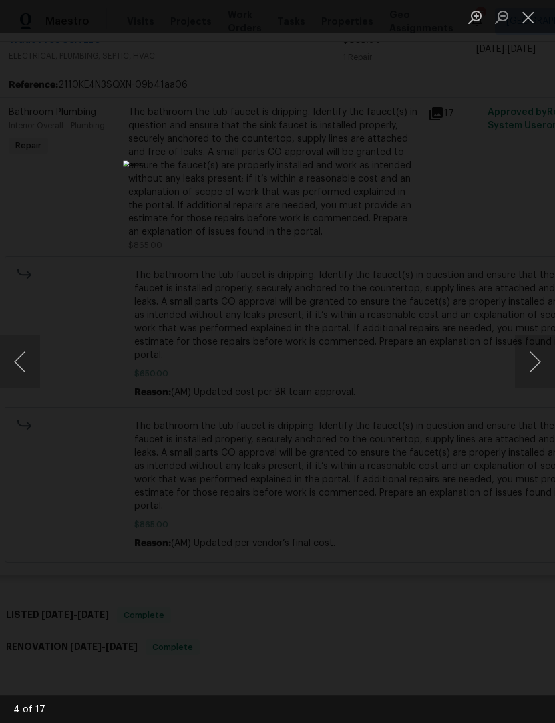
click at [29, 370] on button "Previous image" at bounding box center [20, 361] width 40 height 53
click at [525, 351] on button "Next image" at bounding box center [535, 361] width 40 height 53
click at [33, 365] on button "Previous image" at bounding box center [20, 361] width 40 height 53
click at [531, 353] on button "Next image" at bounding box center [535, 361] width 40 height 53
click at [533, 351] on button "Next image" at bounding box center [535, 361] width 40 height 53
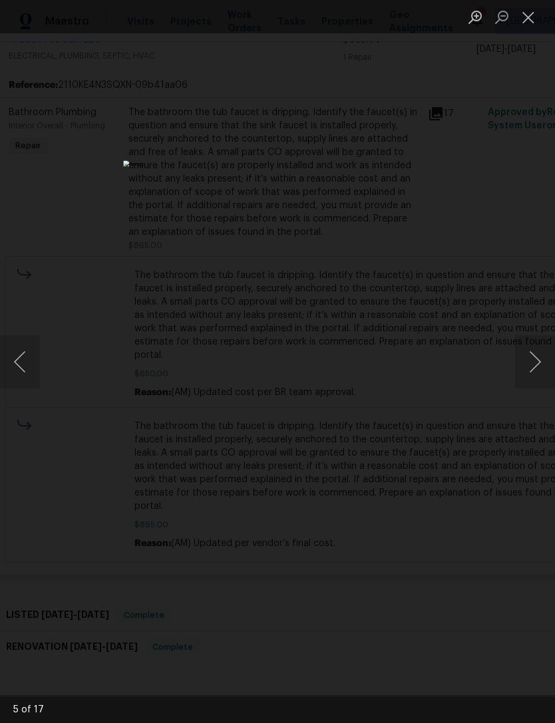
click at [544, 349] on button "Next image" at bounding box center [535, 361] width 40 height 53
click at [533, 350] on button "Next image" at bounding box center [535, 361] width 40 height 53
click at [527, 13] on button "Close lightbox" at bounding box center [528, 16] width 27 height 23
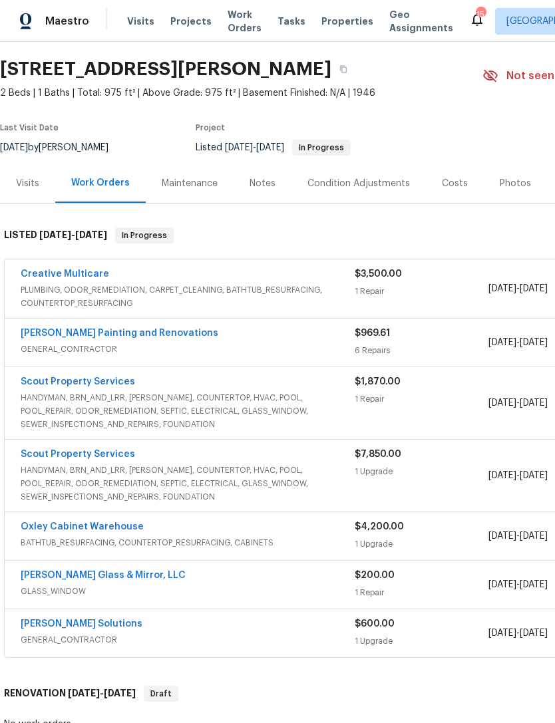
scroll to position [29, 0]
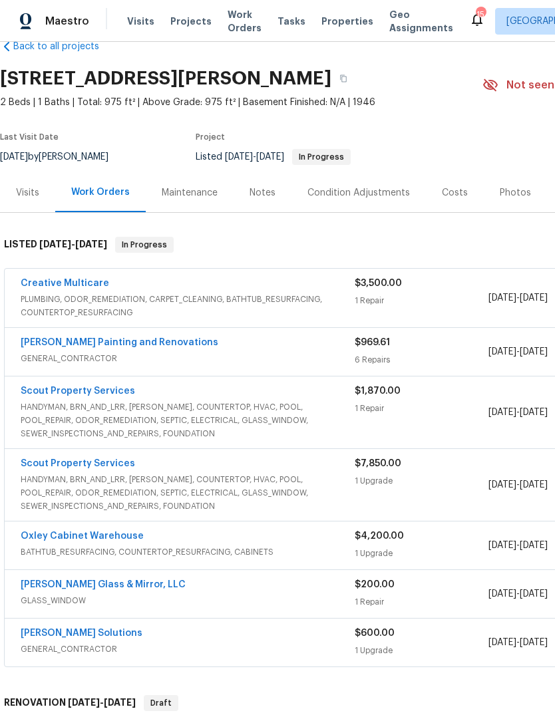
click at [88, 288] on link "Creative Multicare" at bounding box center [65, 283] width 88 height 9
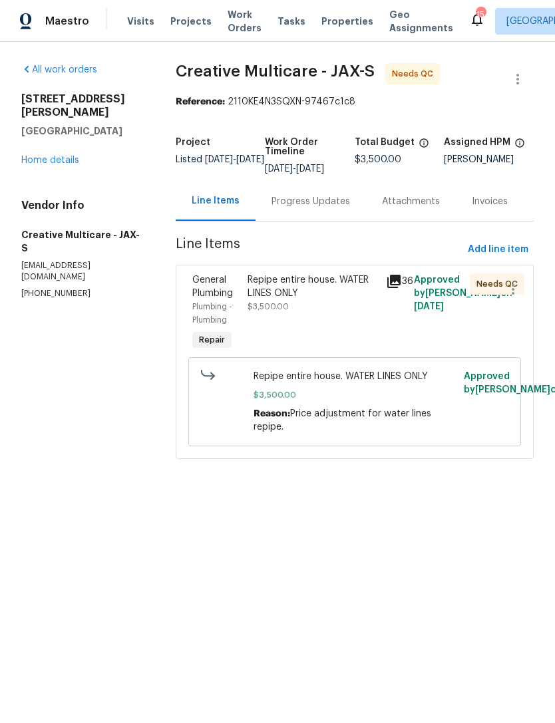
click at [55, 160] on link "Home details" at bounding box center [50, 160] width 58 height 9
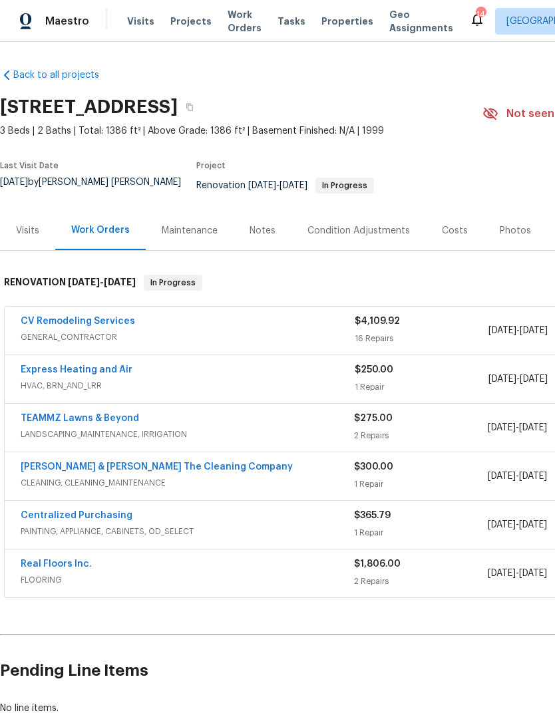
click at [159, 421] on div "TEAMMZ Lawns & Beyond" at bounding box center [187, 420] width 333 height 16
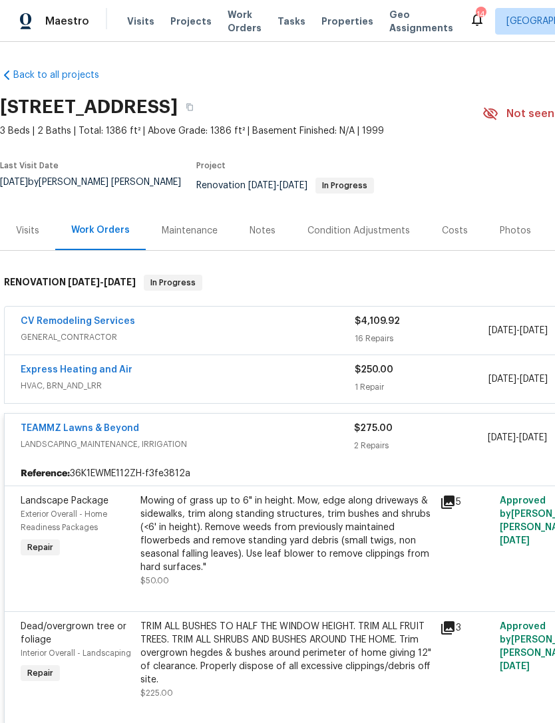
click at [116, 428] on link "TEAMMZ Lawns & Beyond" at bounding box center [80, 428] width 118 height 9
